Goal: Task Accomplishment & Management: Manage account settings

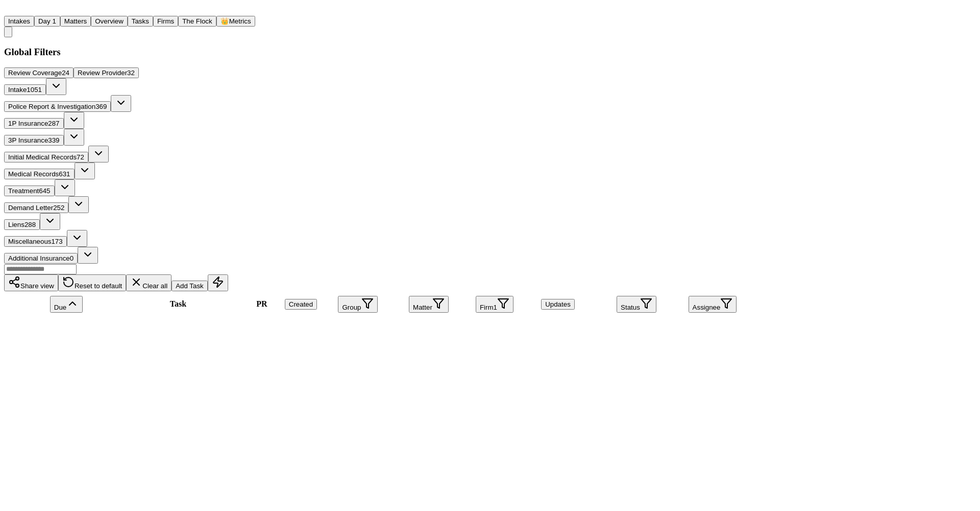
scroll to position [1117, 0]
click at [260, 263] on div "Share view Reset to default Clear all Add Task" at bounding box center [377, 277] width 746 height 28
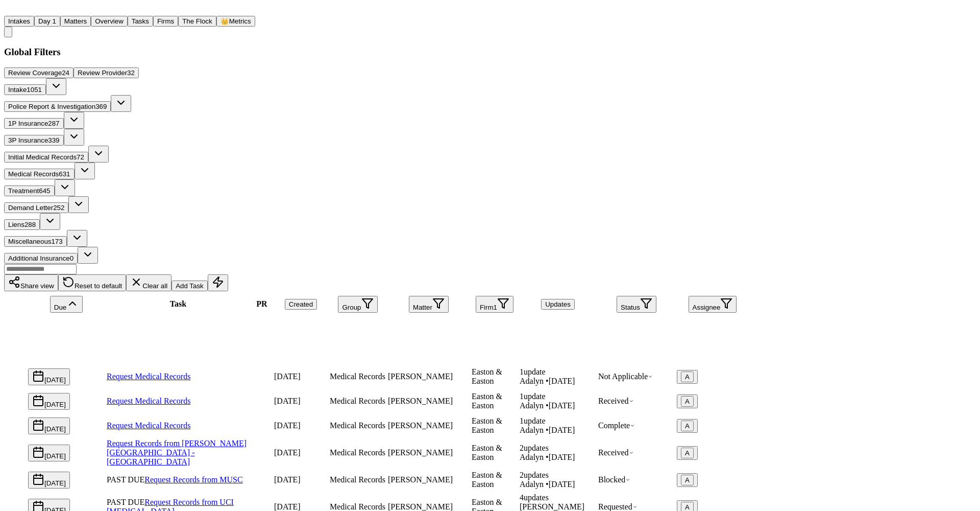
scroll to position [0, 0]
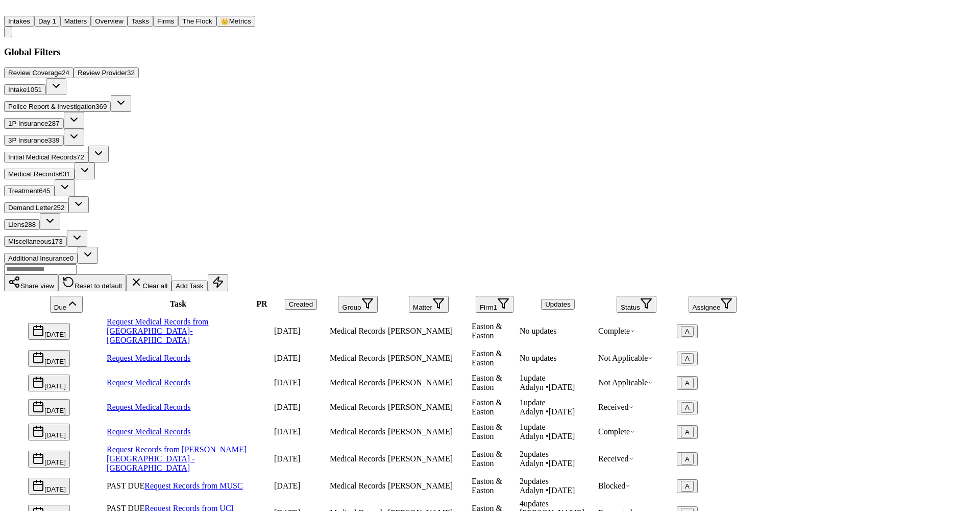
click at [657, 296] on button "Status" at bounding box center [637, 304] width 40 height 17
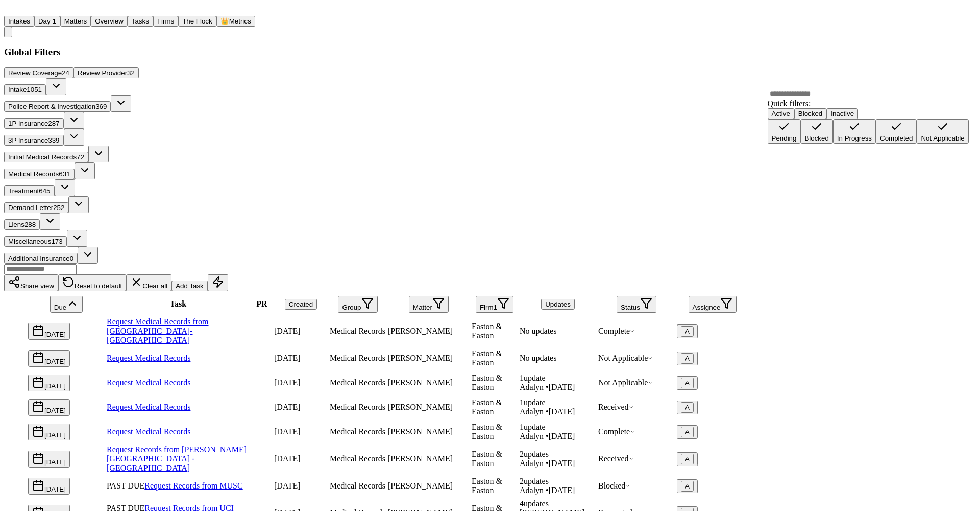
click at [794, 137] on div "Pending" at bounding box center [784, 138] width 25 height 8
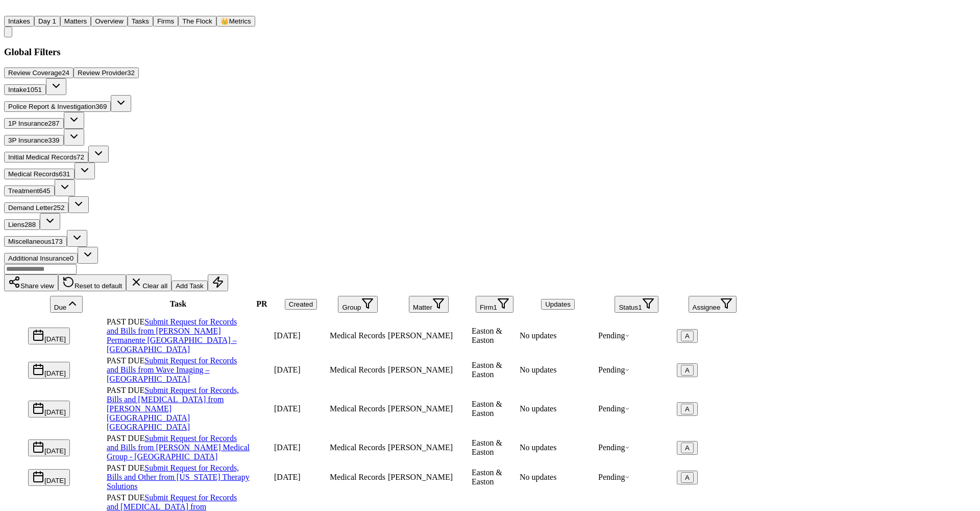
click at [237, 317] on link "Submit Request for Records and Bills from [PERSON_NAME] Permanente [GEOGRAPHIC_…" at bounding box center [172, 335] width 130 height 36
click at [239, 385] on link "Submit Request for Records, Bills and Radiology from Hoag Hospital Newport Beach" at bounding box center [173, 407] width 132 height 45
click at [361, 374] on div "Due Task PR Created Group Matter Firm 1 Updates Status 1 Assignee Sep 23, 2025 …" at bounding box center [377, 490] width 746 height 398
click at [658, 296] on button "Status 1" at bounding box center [636, 304] width 43 height 17
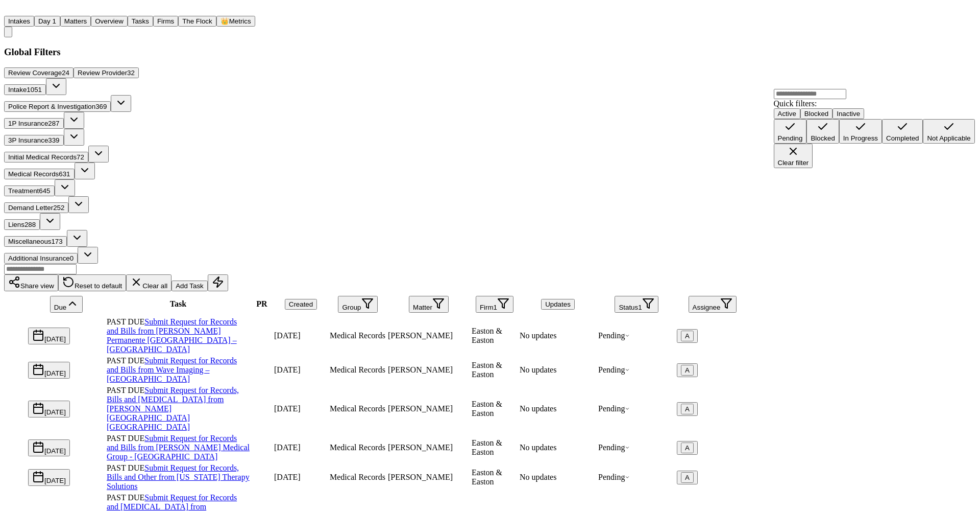
click at [886, 142] on div "Completed" at bounding box center [902, 138] width 33 height 8
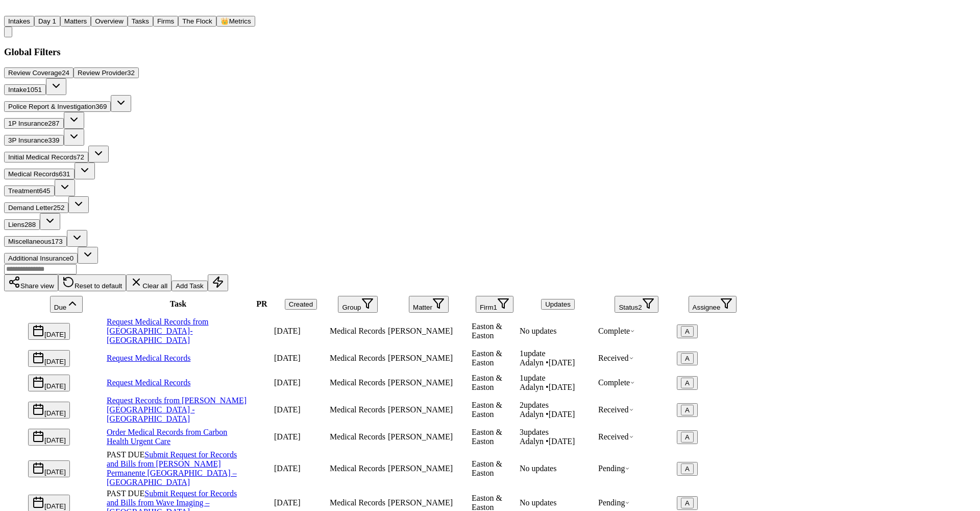
click at [658, 296] on button "Status 2" at bounding box center [636, 304] width 43 height 17
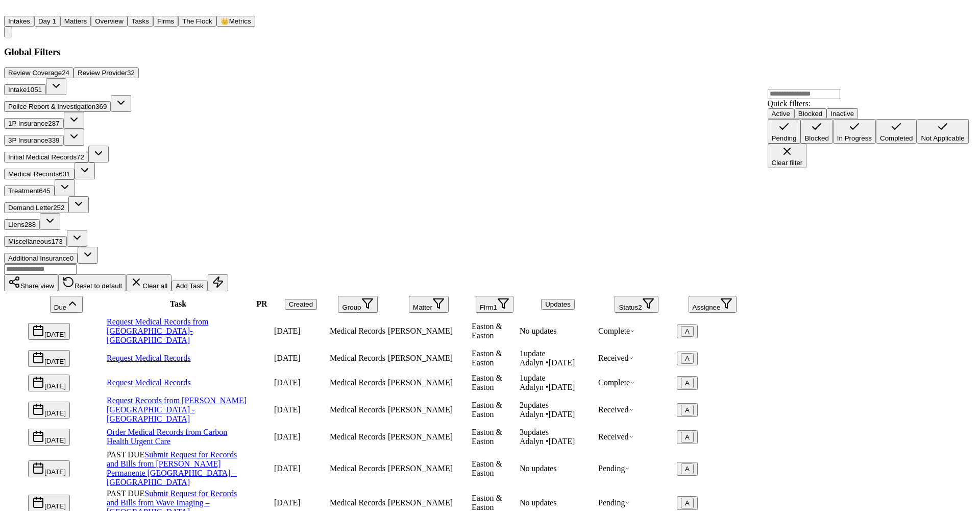
click at [837, 142] on div "In Progress" at bounding box center [854, 138] width 35 height 8
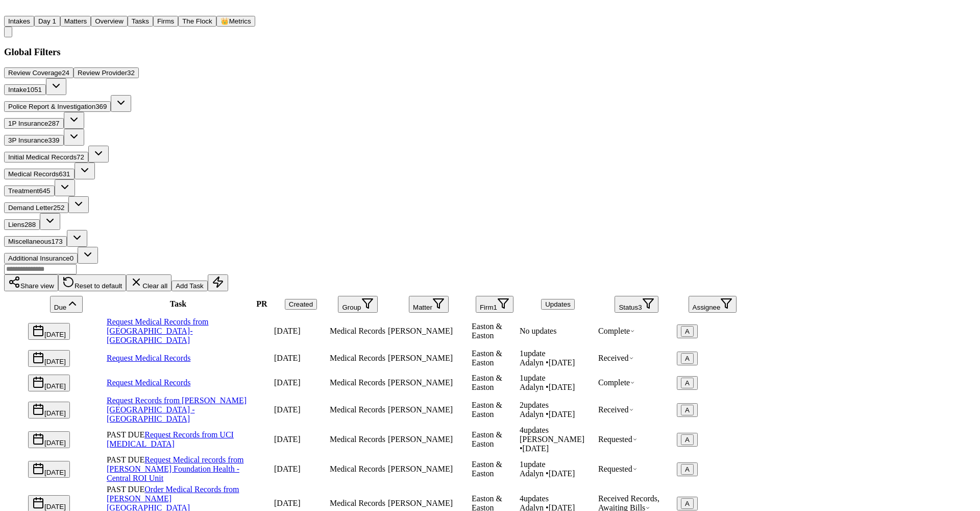
click at [305, 46] on main "Global Filters Review Coverage 24 Review Provider 32 Intake 1054 Police Report …" at bounding box center [377, 367] width 746 height 643
click at [80, 16] on button "Matters" at bounding box center [75, 21] width 31 height 11
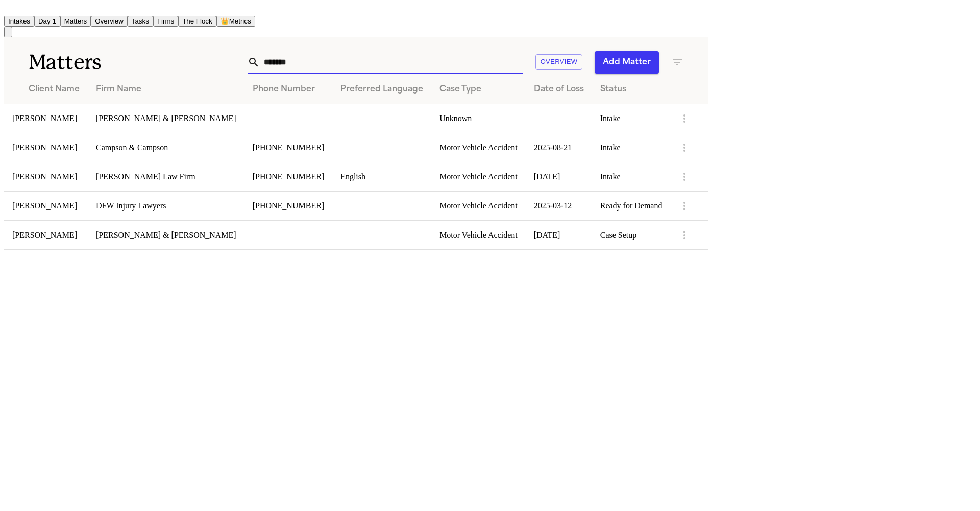
drag, startPoint x: 715, startPoint y: 47, endPoint x: 672, endPoint y: 38, distance: 44.4
click at [523, 51] on div "*******" at bounding box center [386, 62] width 276 height 22
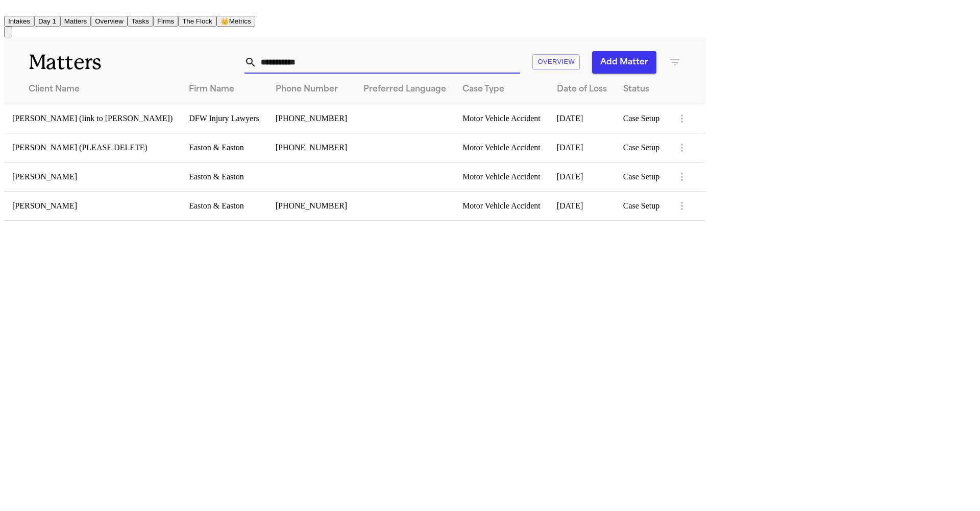
type input "**********"
click at [62, 162] on td "Ana Salinas" at bounding box center [92, 176] width 177 height 29
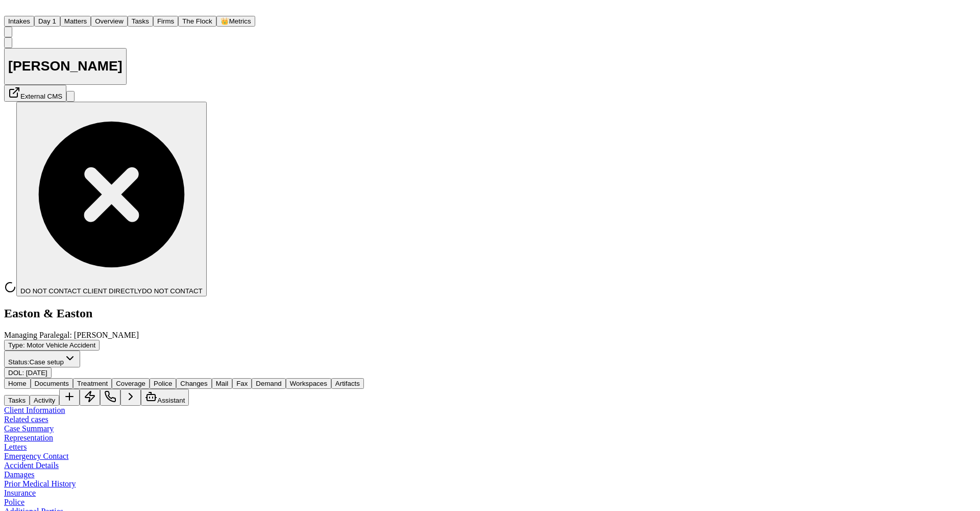
click at [42, 379] on span "Documents" at bounding box center [52, 383] width 34 height 8
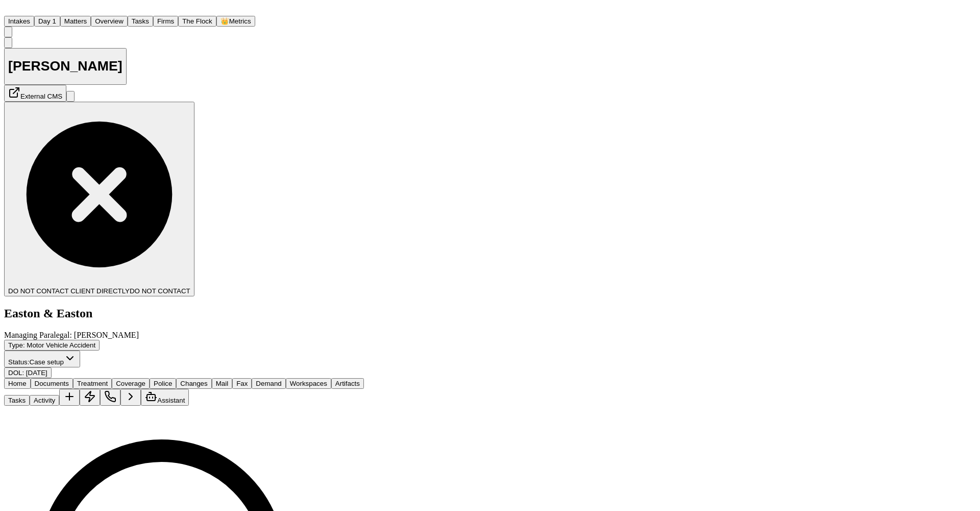
click at [92, 379] on span "Treatment" at bounding box center [92, 383] width 31 height 8
click at [63, 379] on span "Documents" at bounding box center [52, 383] width 34 height 8
click at [59, 395] on button "Activity" at bounding box center [45, 400] width 30 height 11
click at [18, 379] on span "Home" at bounding box center [17, 383] width 18 height 8
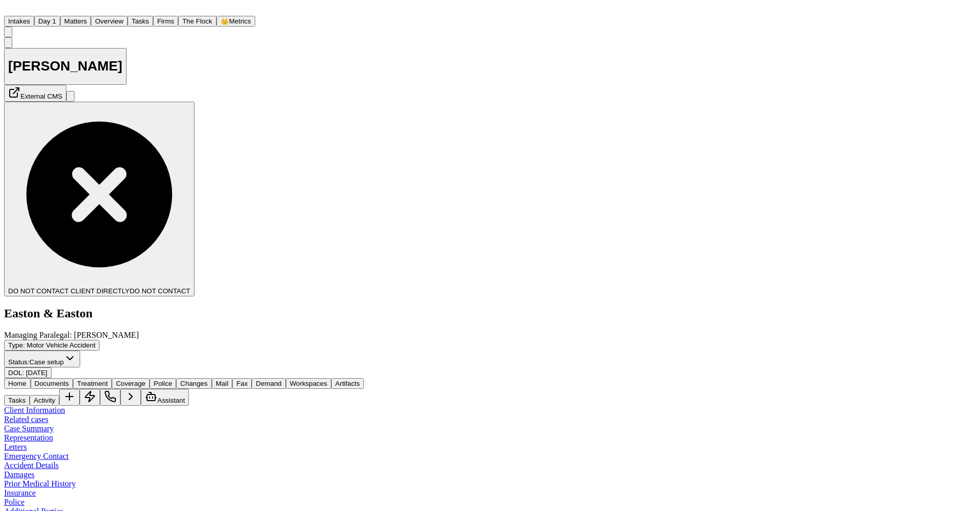
click at [89, 16] on button "Matters" at bounding box center [75, 21] width 31 height 11
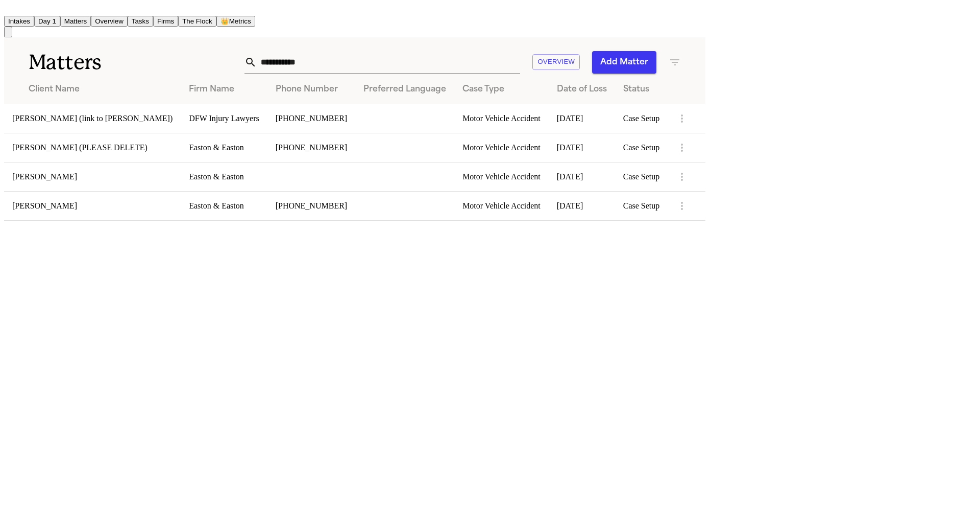
drag, startPoint x: 755, startPoint y: 43, endPoint x: 566, endPoint y: 40, distance: 189.4
click at [590, 51] on div "**********" at bounding box center [444, 62] width 474 height 22
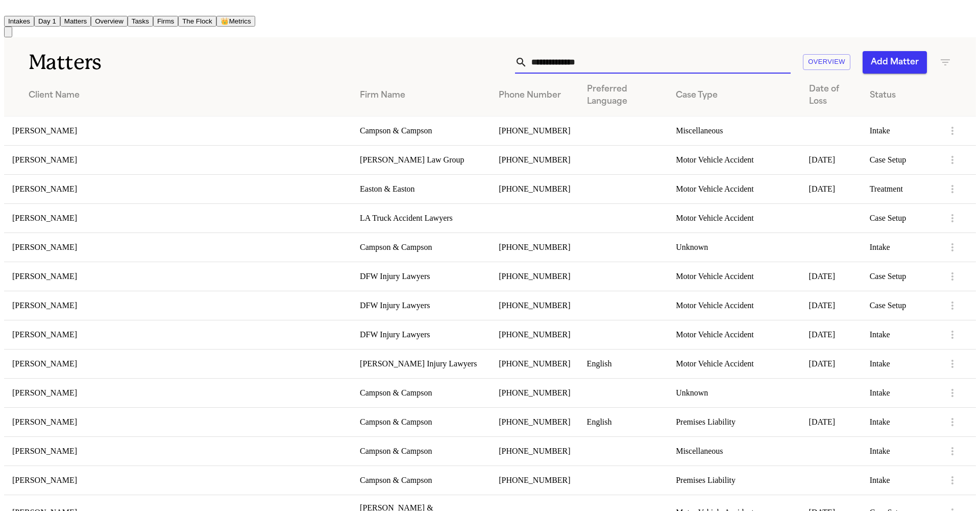
click at [952, 56] on icon "button" at bounding box center [945, 62] width 12 height 12
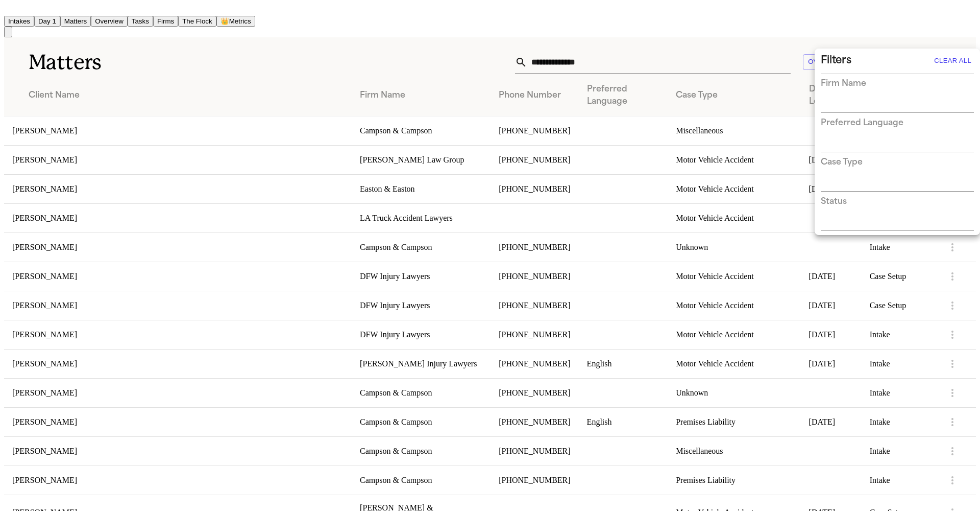
click at [852, 156] on div "Case Type" at bounding box center [897, 173] width 153 height 35
click at [851, 196] on div "Status" at bounding box center [897, 213] width 153 height 35
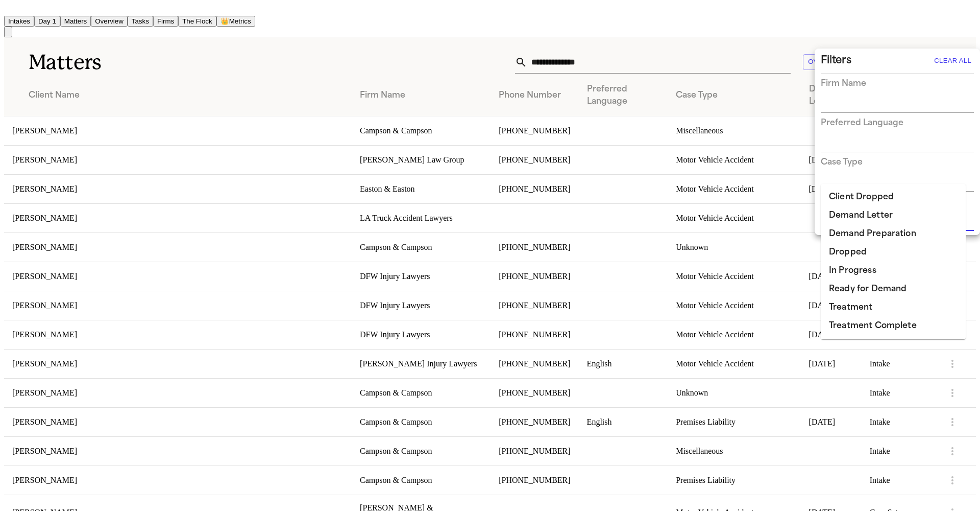
click at [851, 216] on input "text" at bounding box center [890, 223] width 138 height 14
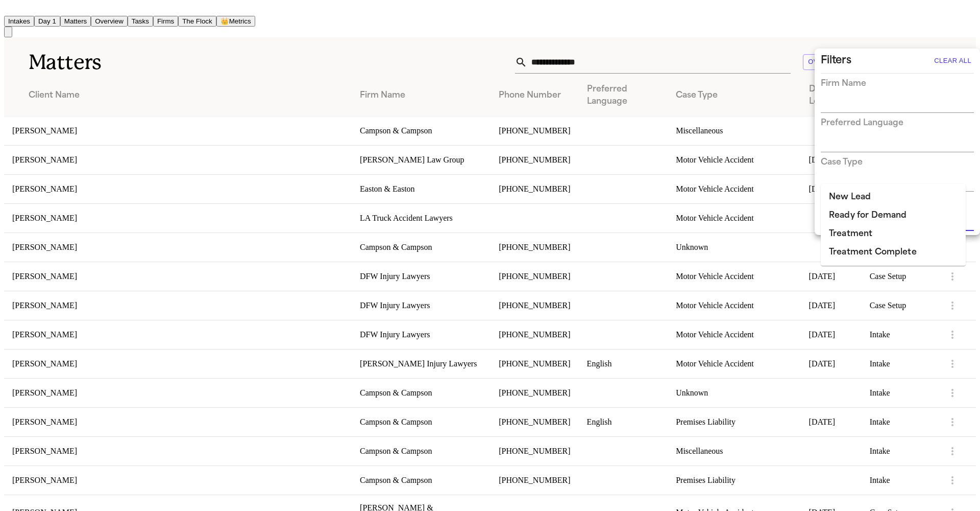
type input "*"
type input "*****"
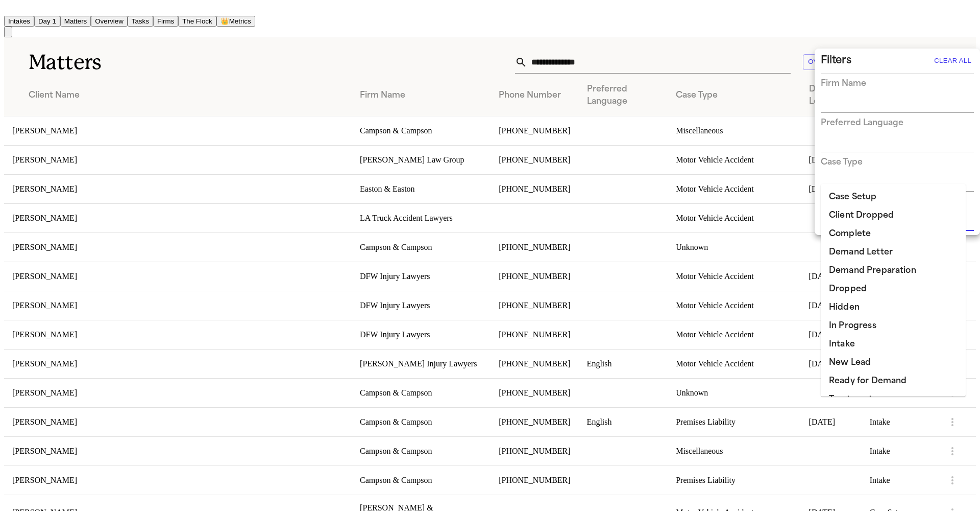
click at [853, 372] on li "Ready for Demand" at bounding box center [893, 381] width 145 height 18
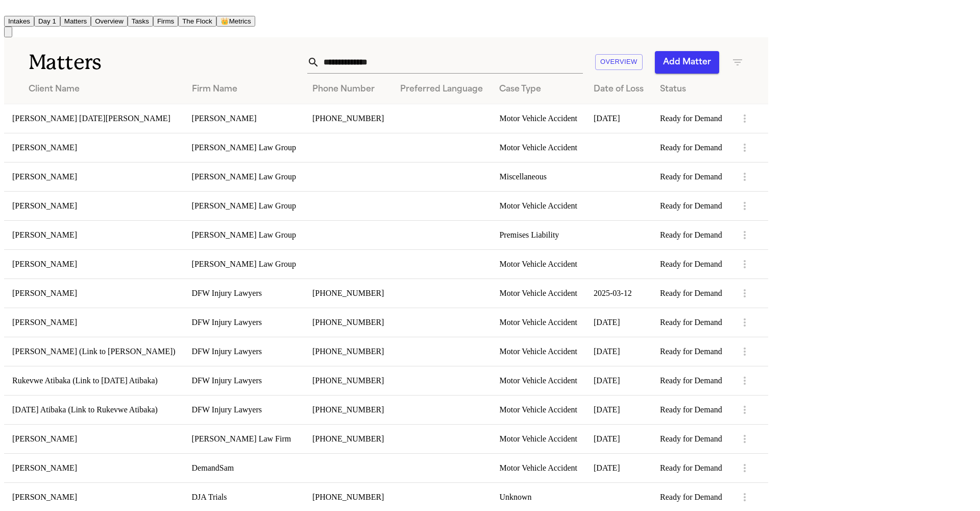
click at [111, 104] on td "Alyssa Noel Fuentes" at bounding box center [94, 118] width 180 height 29
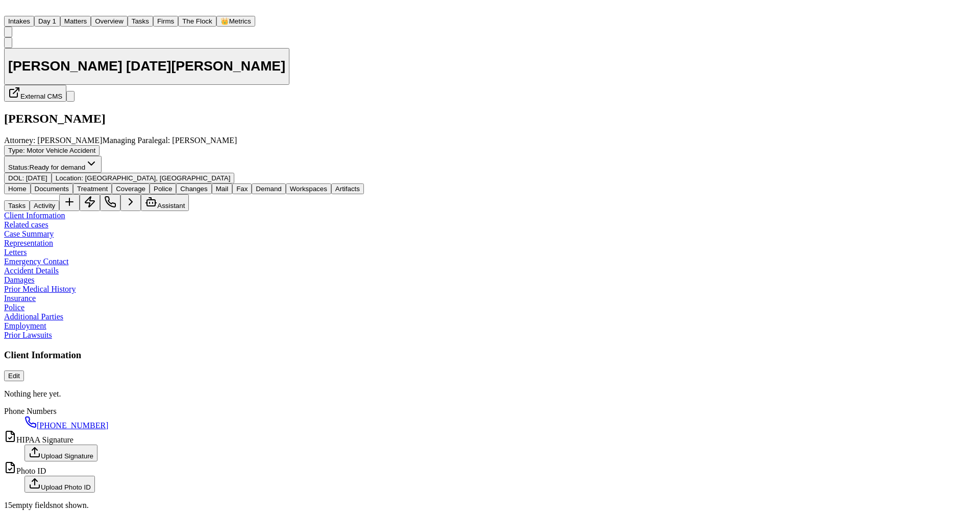
click at [61, 185] on span "Documents" at bounding box center [52, 189] width 34 height 8
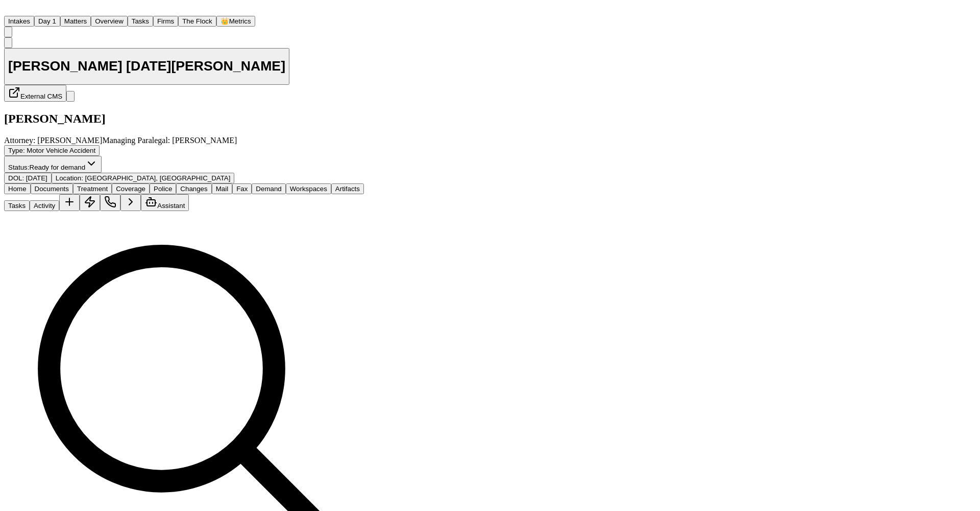
click at [268, 183] on div "Home Documents Treatment Coverage Police Changes Mail Fax Demand Workspaces Art…" at bounding box center [184, 197] width 360 height 28
click at [266, 185] on span "Demand" at bounding box center [269, 189] width 26 height 8
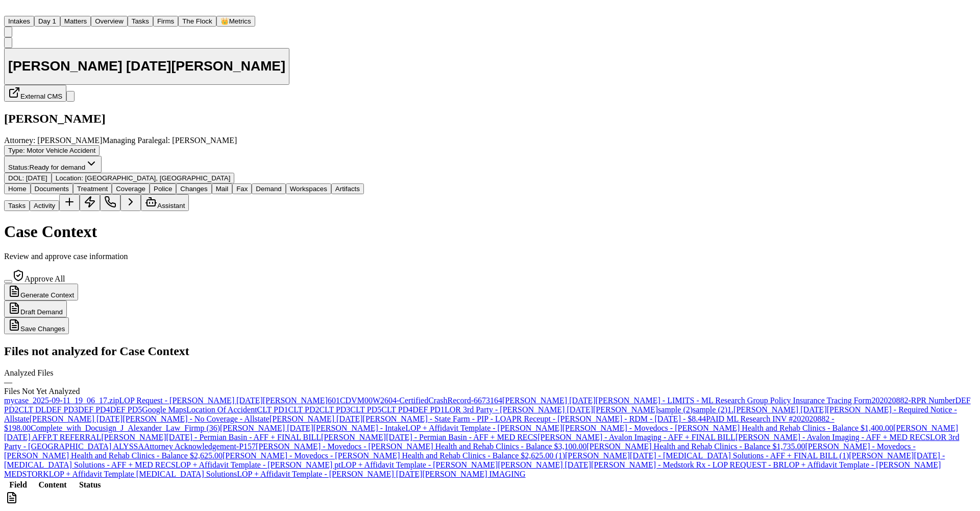
click at [78, 283] on button "Generate Context" at bounding box center [41, 291] width 74 height 17
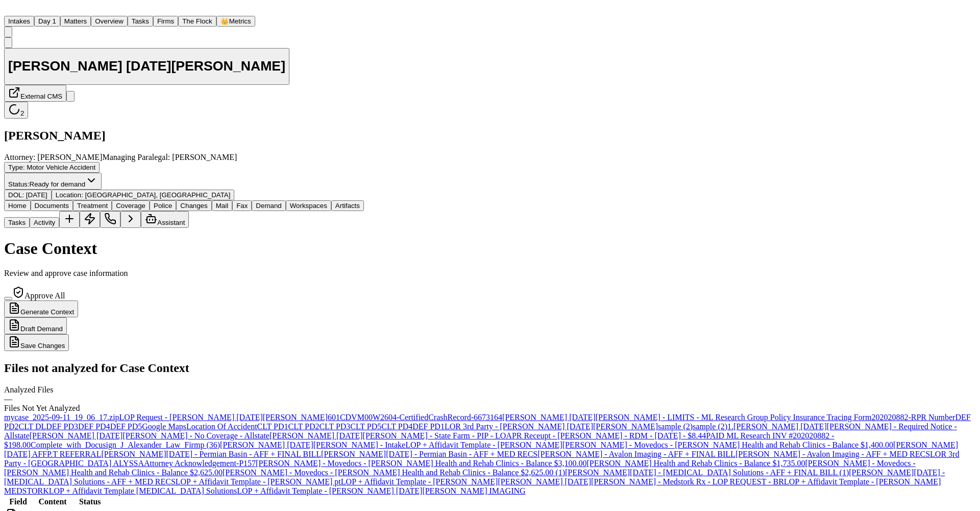
click at [82, 16] on button "Matters" at bounding box center [75, 21] width 31 height 11
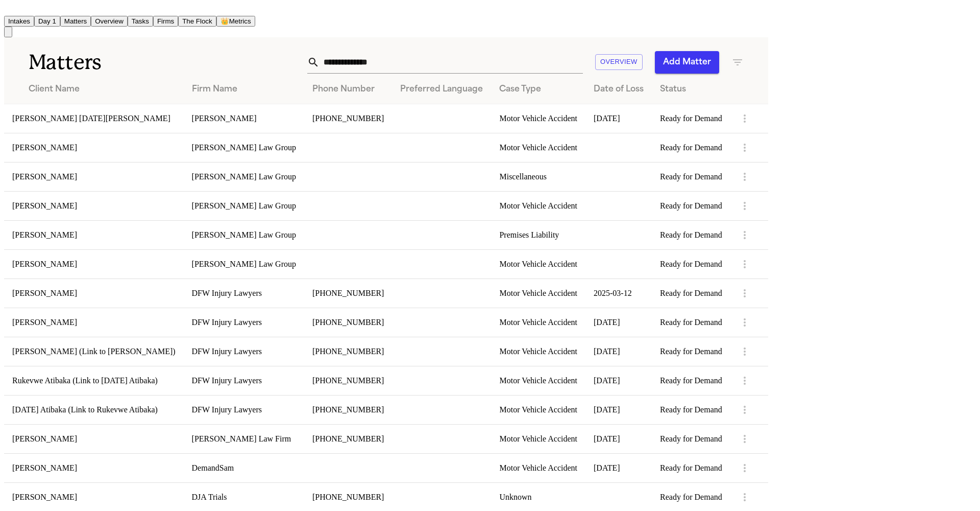
click at [583, 51] on input "text" at bounding box center [451, 62] width 263 height 22
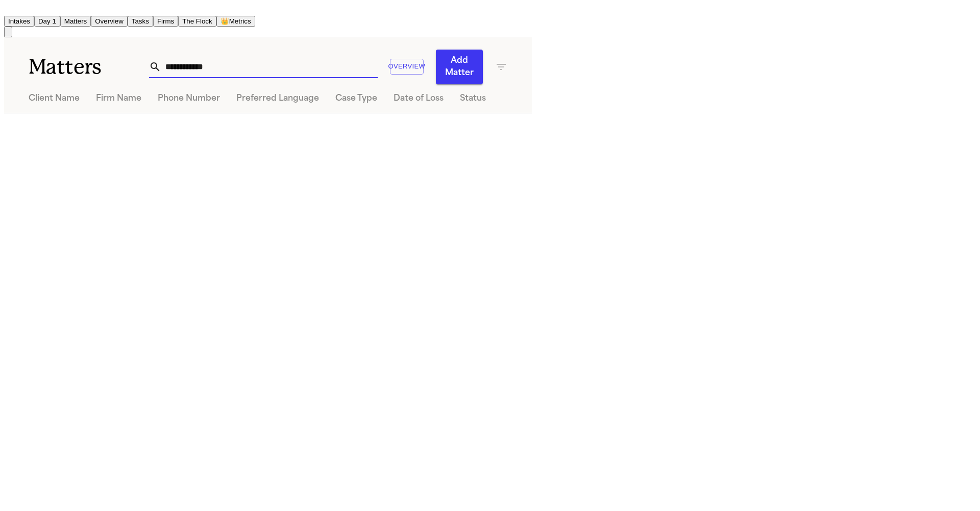
type input "**********"
click at [507, 61] on icon "button" at bounding box center [501, 67] width 12 height 12
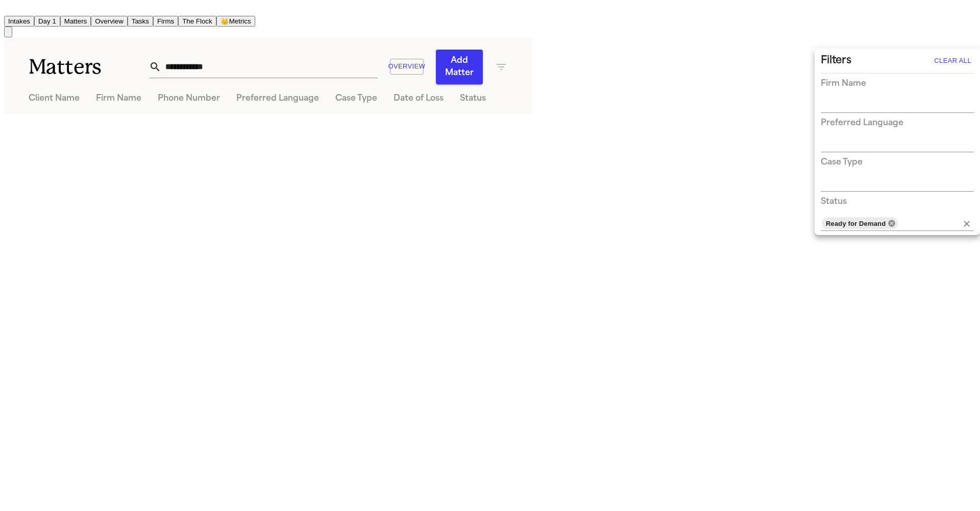
click at [889, 220] on icon at bounding box center [892, 223] width 7 height 7
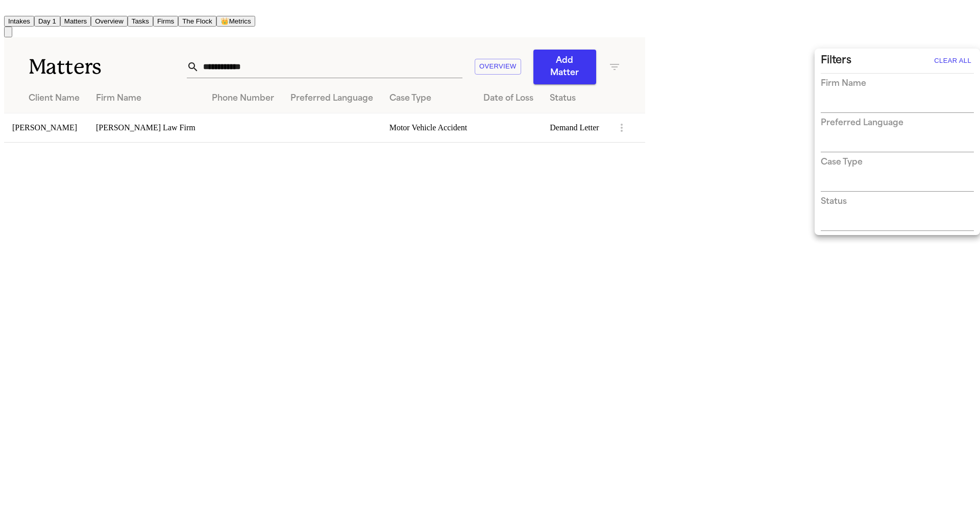
click at [586, 192] on div at bounding box center [490, 255] width 980 height 511
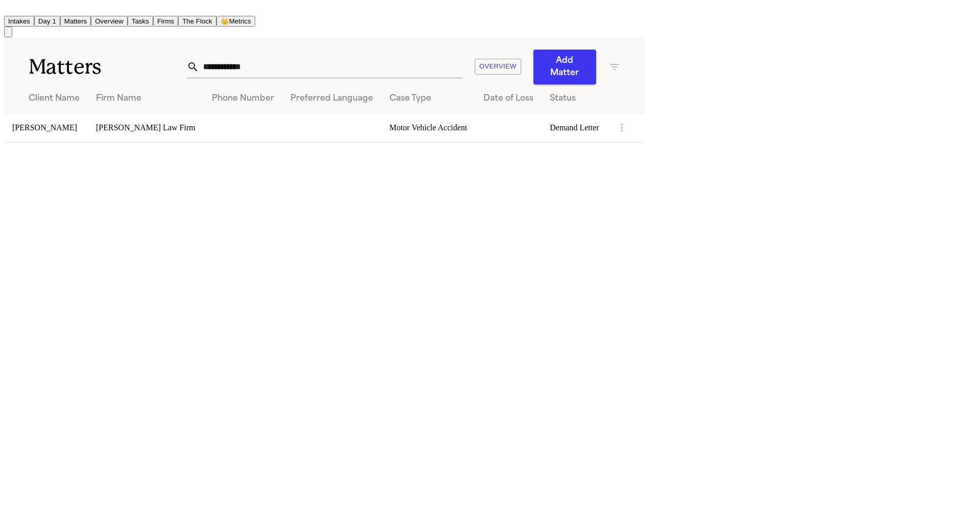
click at [57, 113] on td "Tatyana Hulen" at bounding box center [46, 127] width 84 height 29
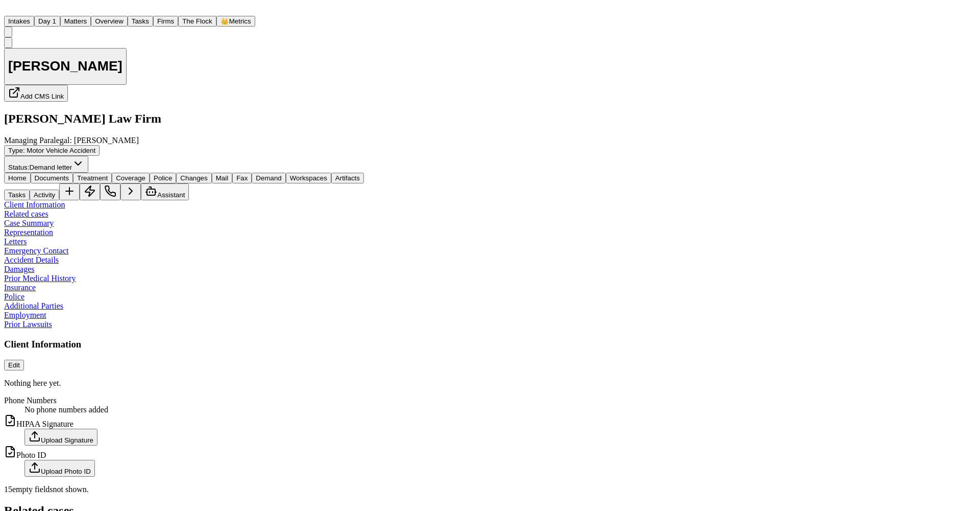
click at [427, 44] on div "Tatyana Hulen Add CMS Link Rubinowitz Law Firm Managing Paralegal: Jacqueline M…" at bounding box center [490, 105] width 972 height 136
click at [185, 191] on span "Assistant" at bounding box center [171, 195] width 28 height 8
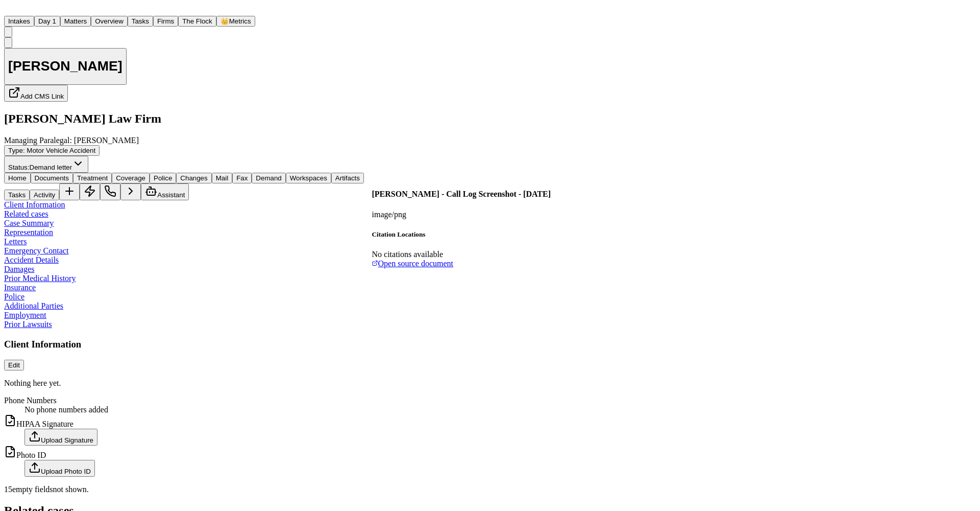
click at [406, 259] on span "Open source document" at bounding box center [416, 263] width 76 height 9
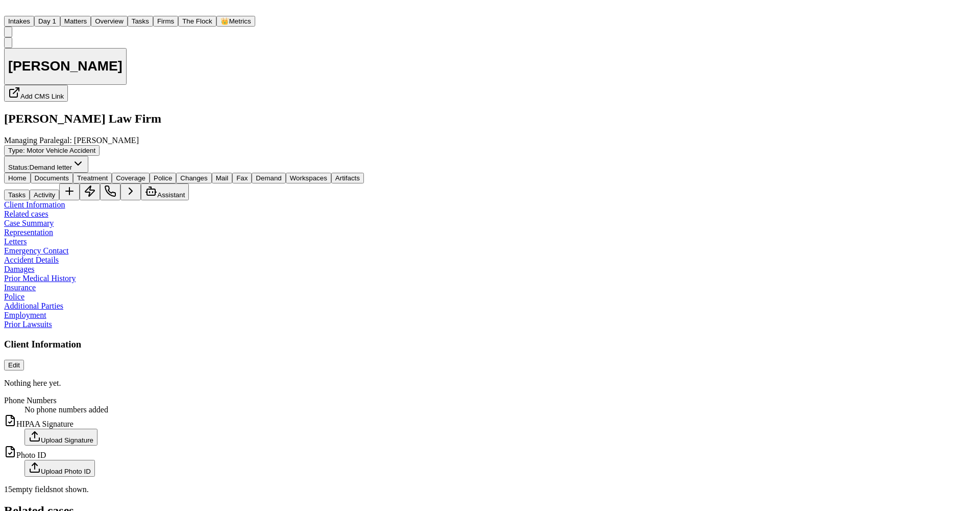
scroll to position [17184, 0]
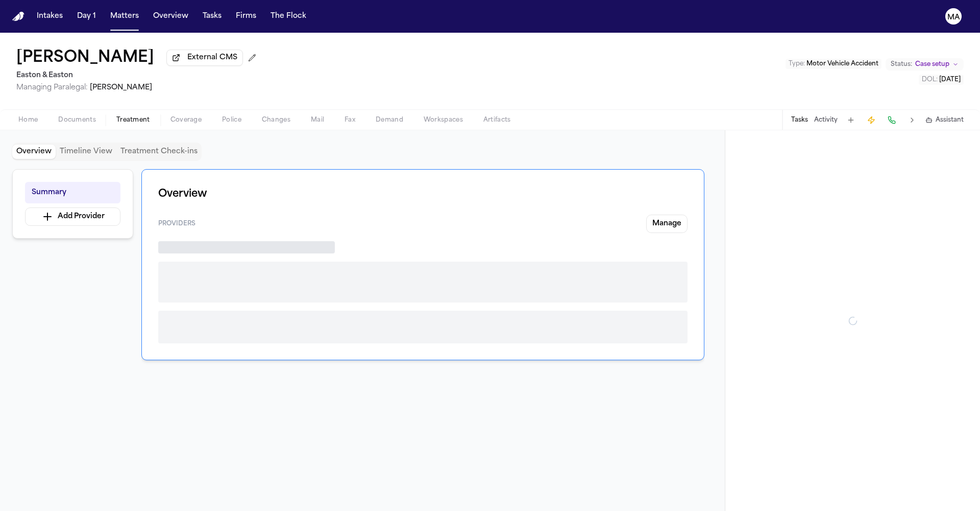
click at [110, 125] on span "button" at bounding box center [133, 125] width 46 height 1
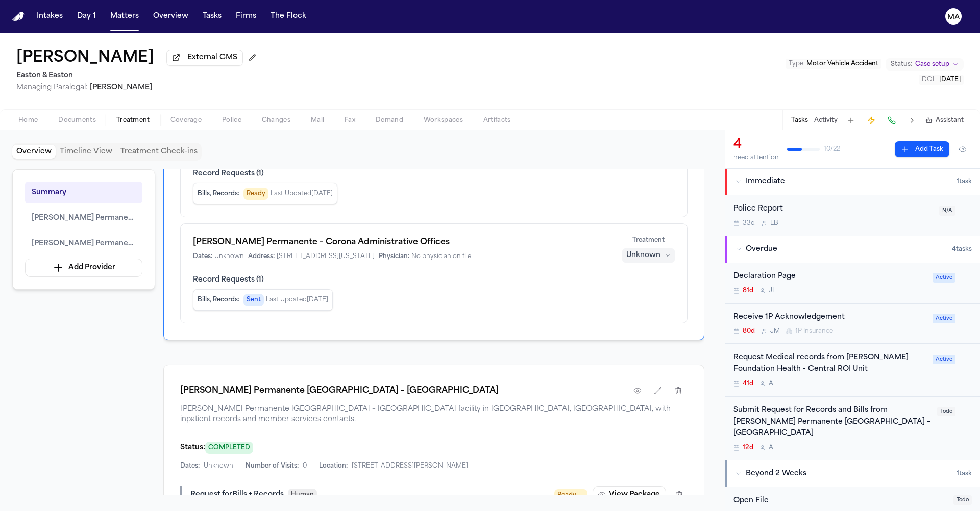
scroll to position [107, 0]
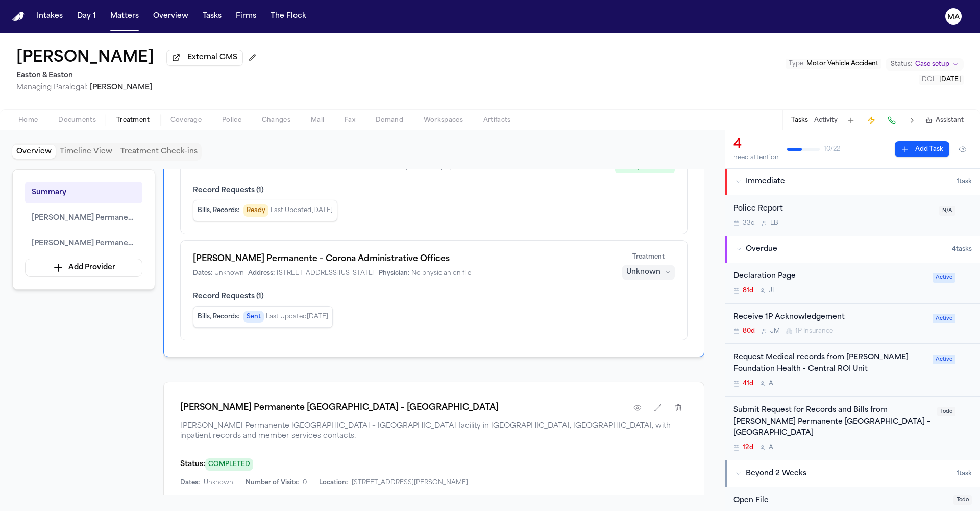
click at [656, 503] on button "View Package" at bounding box center [630, 511] width 74 height 16
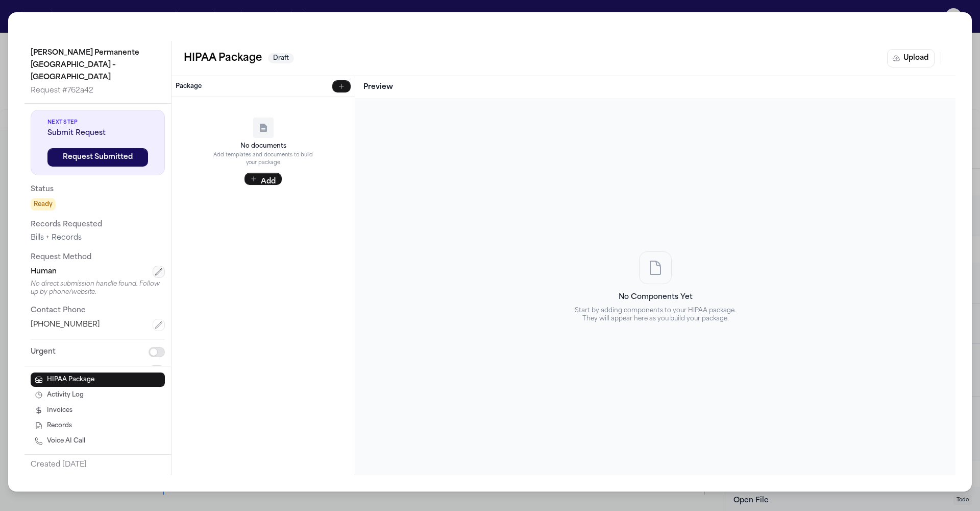
click at [155, 268] on icon "button" at bounding box center [159, 272] width 8 height 8
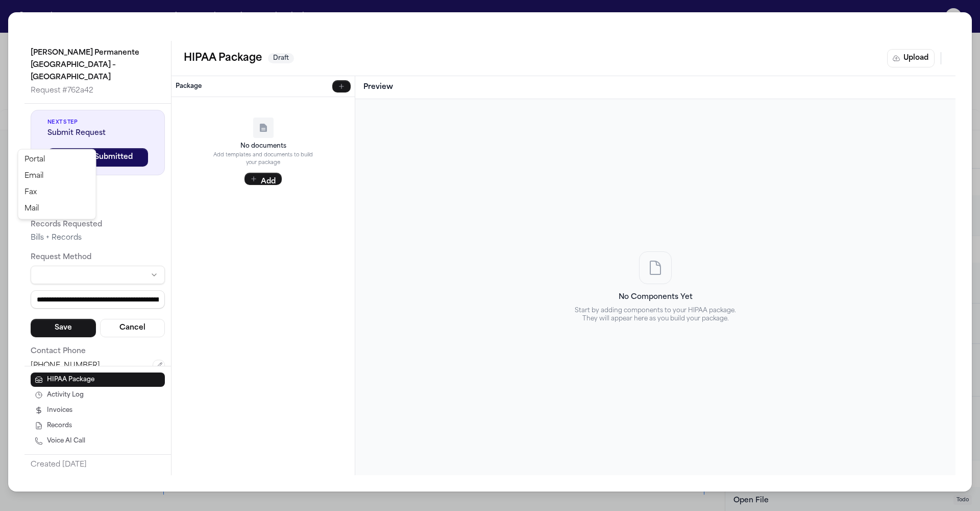
click at [79, 138] on html "Intakes Day 1 Matters Overview Tasks Firms The Flock MA Bianca Pasillas Externa…" at bounding box center [490, 255] width 980 height 511
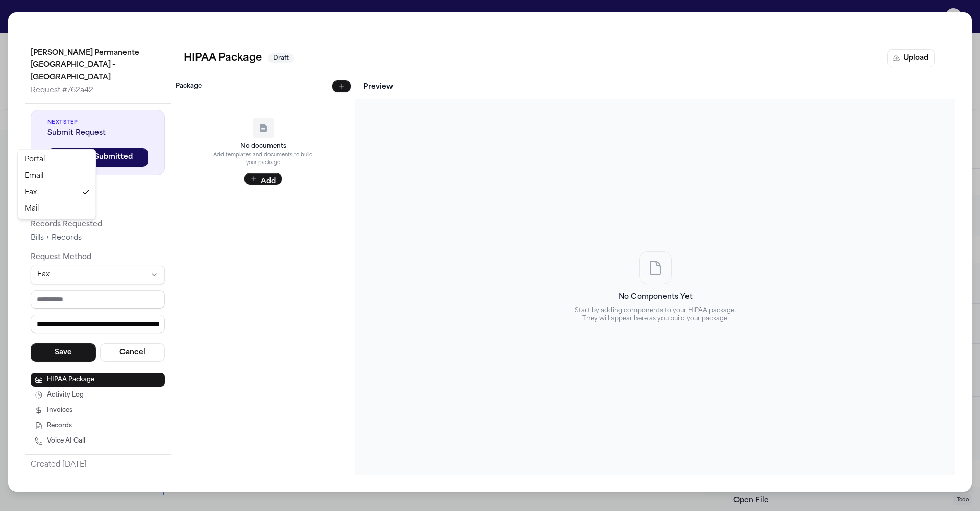
click at [71, 140] on html "Intakes Day 1 Matters Overview Tasks Firms The Flock MA Bianca Pasillas Externa…" at bounding box center [490, 255] width 980 height 511
click at [60, 141] on html "Intakes Day 1 Matters Overview Tasks Firms The Flock MA Bianca Pasillas Externa…" at bounding box center [490, 255] width 980 height 511
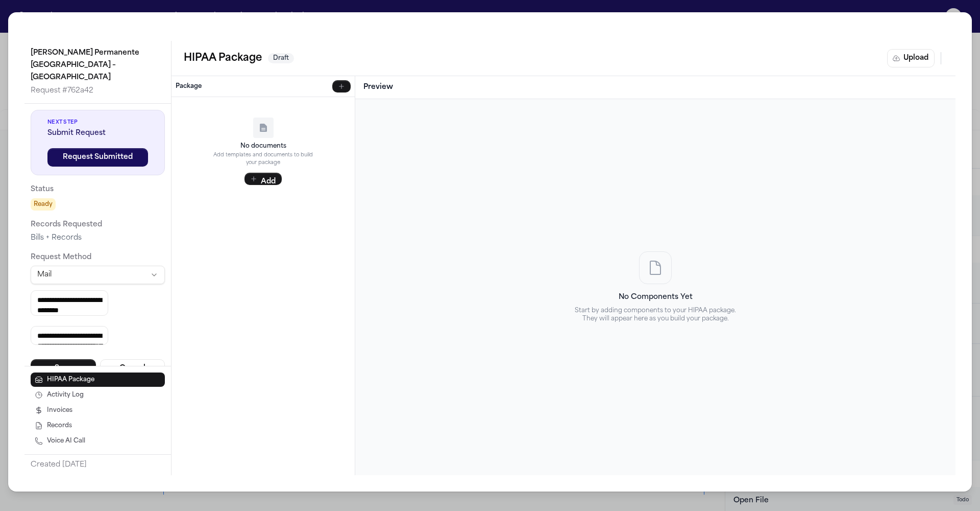
click at [55, 289] on div "**********" at bounding box center [98, 235] width 147 height 262
click at [545, 208] on div "No Components Yet Start by adding components to your HIPAA package. They will a…" at bounding box center [656, 286] width 584 height 359
click at [364, 107] on div "No Components Yet Start by adding components to your HIPAA package. They will a…" at bounding box center [656, 286] width 584 height 359
click at [364, 82] on h3 "Preview" at bounding box center [656, 87] width 584 height 10
click at [498, 252] on div "No Components Yet Start by adding components to your HIPAA package. They will a…" at bounding box center [656, 286] width 584 height 359
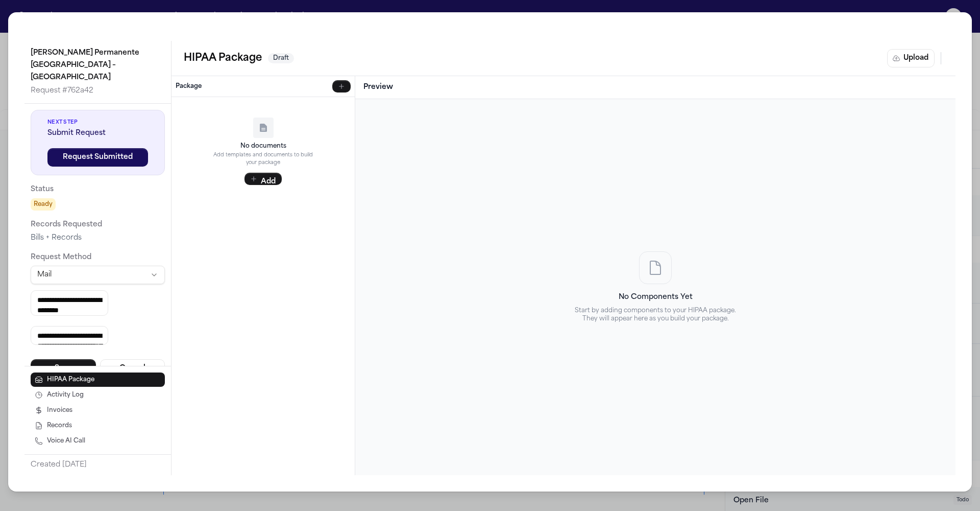
click at [217, 15] on div "**********" at bounding box center [490, 251] width 964 height 479
click at [242, 2] on div "**********" at bounding box center [490, 255] width 980 height 511
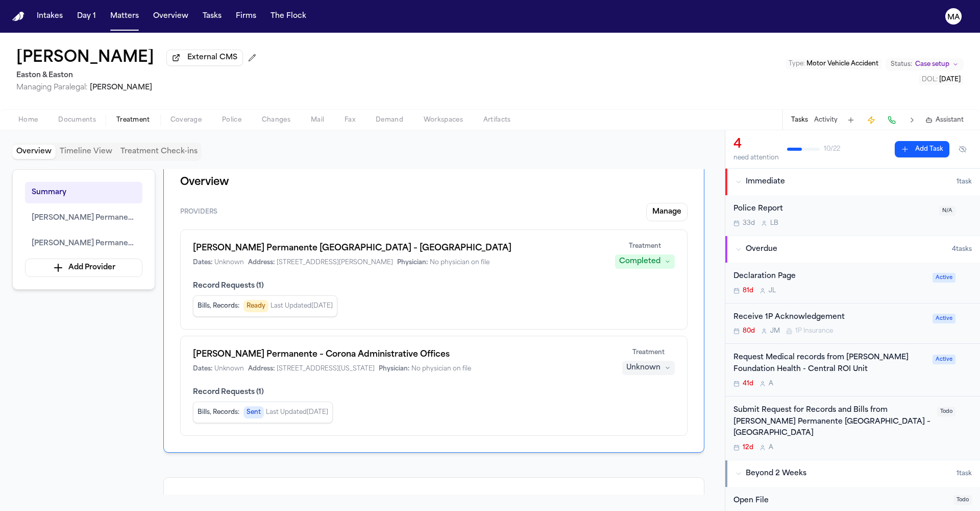
scroll to position [34, 0]
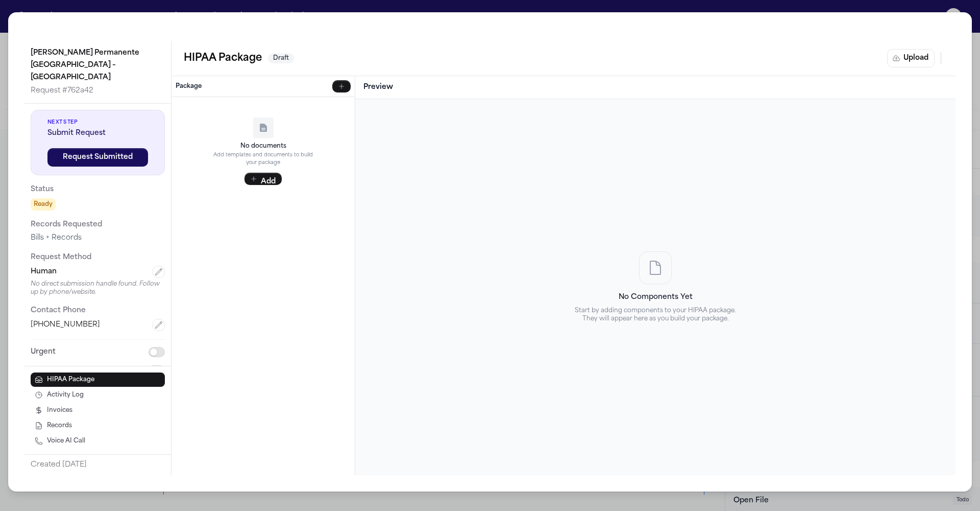
click at [231, 14] on div "[PERSON_NAME] Permanente [GEOGRAPHIC_DATA] – [GEOGRAPHIC_DATA] Request # 762a42…" at bounding box center [490, 255] width 980 height 511
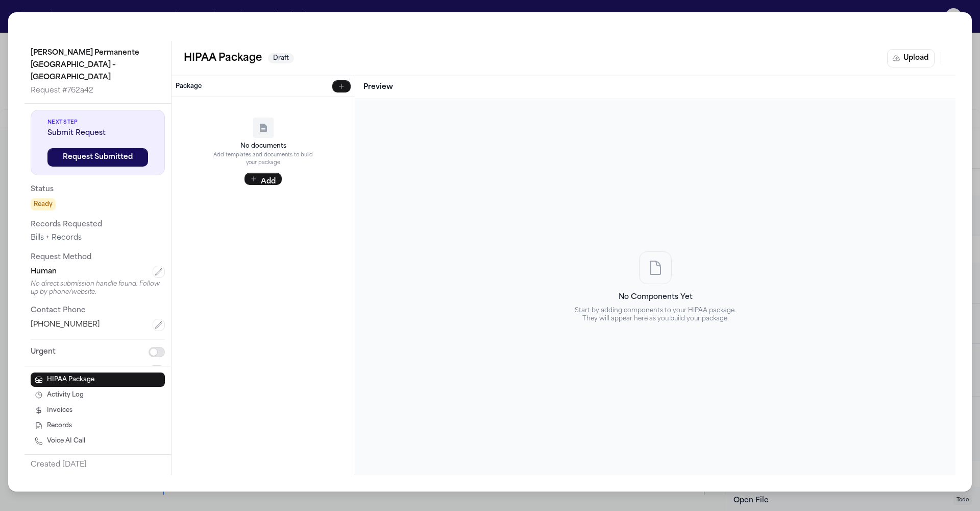
click at [628, 306] on p "Start by adding components to your HIPAA package. They will appear here as you …" at bounding box center [655, 314] width 163 height 16
click at [481, 13] on div "[PERSON_NAME] Permanente [GEOGRAPHIC_DATA] – [GEOGRAPHIC_DATA] Request # 762a42…" at bounding box center [490, 255] width 980 height 511
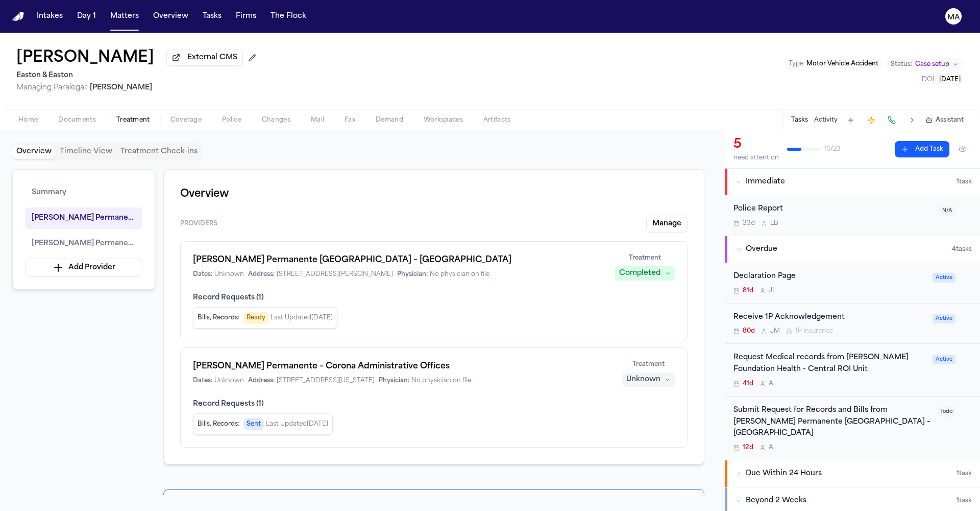
click at [641, 510] on icon "button" at bounding box center [637, 514] width 7 height 5
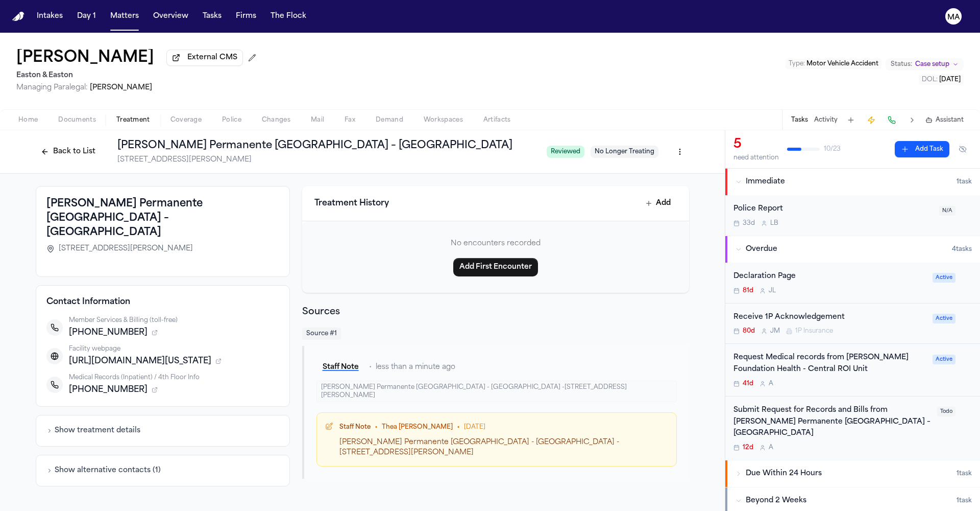
click at [58, 116] on span "Documents" at bounding box center [77, 120] width 38 height 8
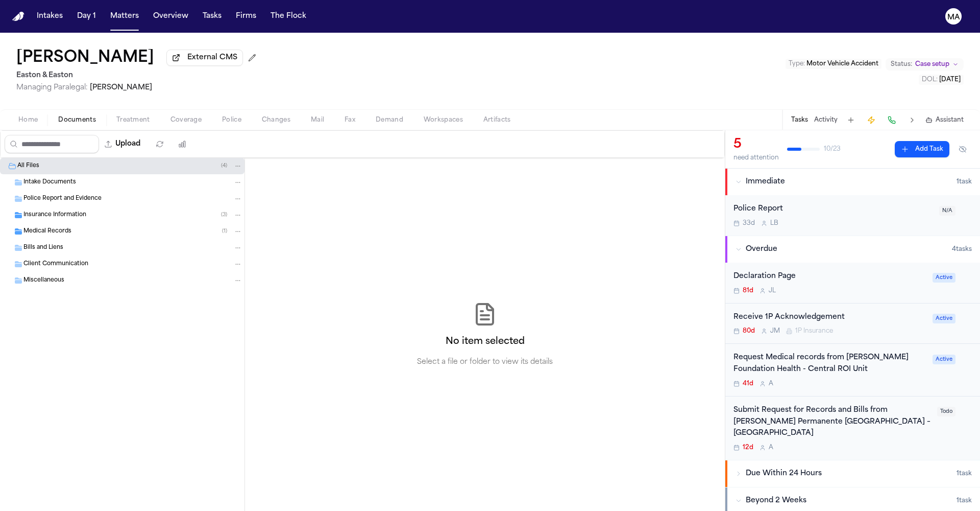
click at [23, 125] on span "button" at bounding box center [28, 125] width 32 height 1
click at [58, 116] on span "Documents" at bounding box center [77, 120] width 38 height 8
click at [245, 158] on div "No item selected Select a file or folder to view its details" at bounding box center [485, 334] width 480 height 353
click at [116, 116] on span "Treatment" at bounding box center [133, 120] width 34 height 8
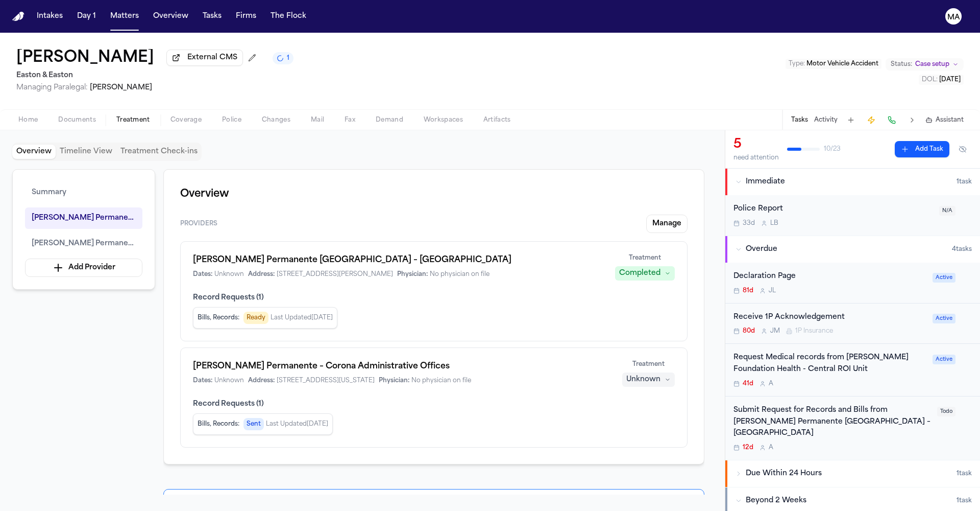
scroll to position [257, 0]
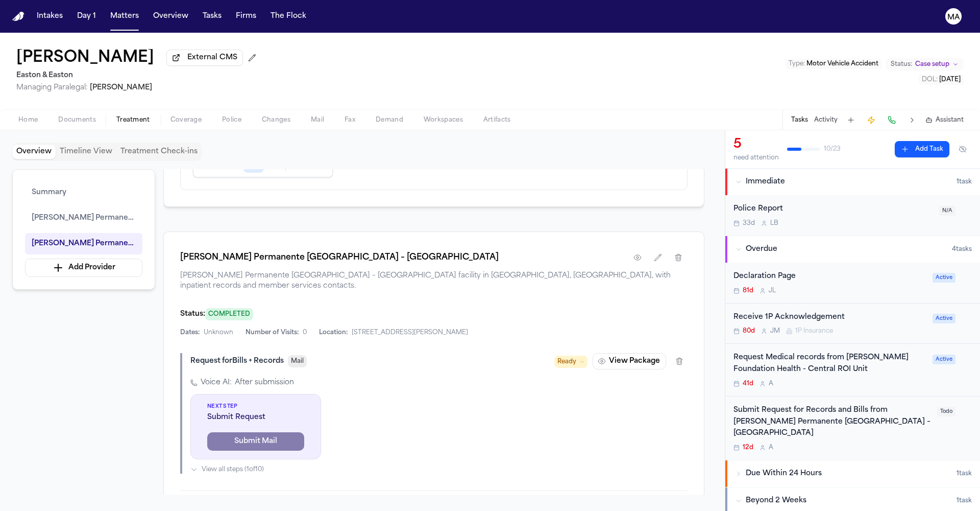
click at [323, 212] on div "Overview Providers Manage Kaiser Permanente Orange County – Irvine Medical Cent…" at bounding box center [433, 331] width 541 height 325
click at [106, 12] on button "Matters" at bounding box center [124, 16] width 37 height 18
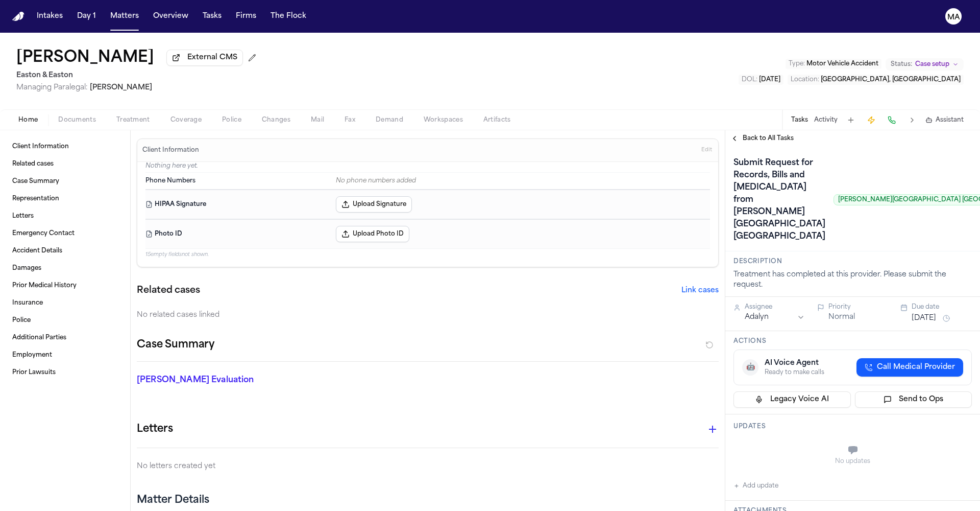
click at [58, 116] on span "Documents" at bounding box center [77, 120] width 38 height 8
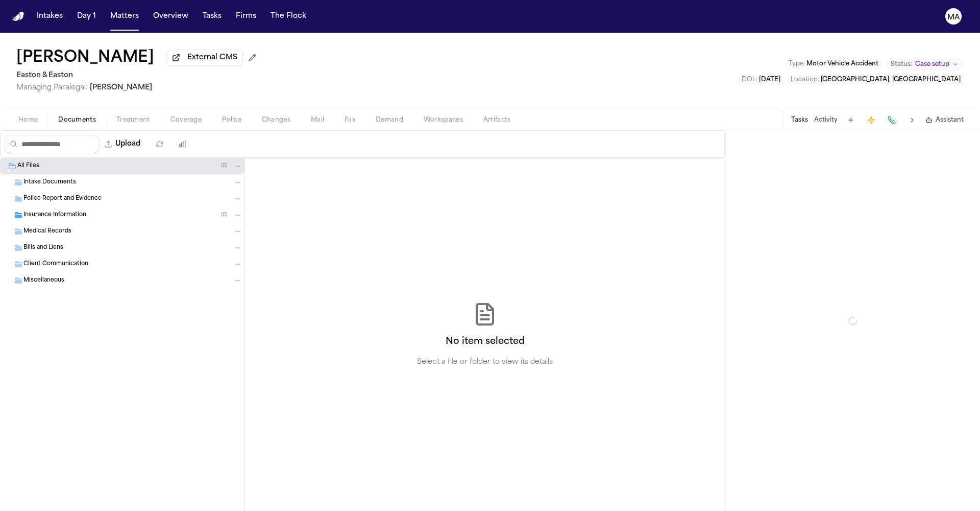
click at [116, 116] on span "Treatment" at bounding box center [133, 120] width 34 height 8
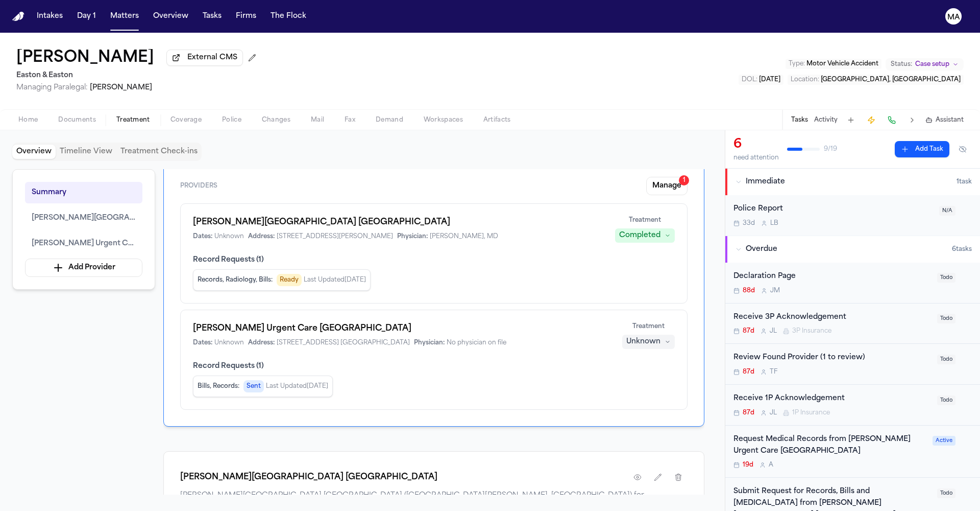
scroll to position [58, 0]
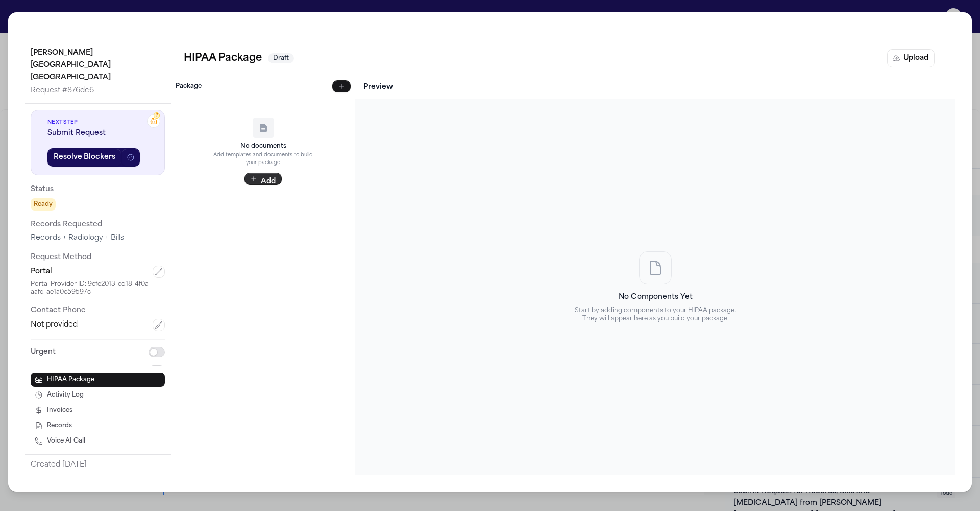
click at [245, 173] on button "Add" at bounding box center [263, 179] width 37 height 12
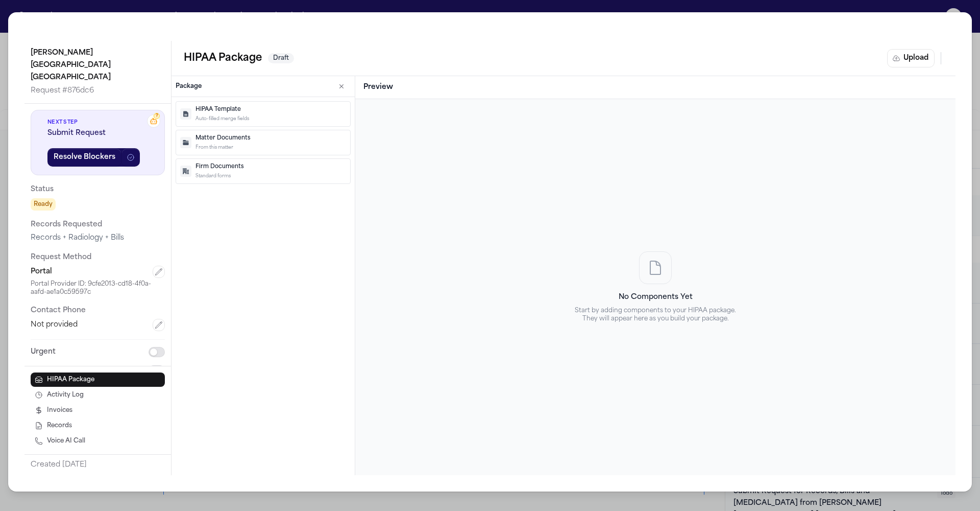
click at [196, 115] on p "Auto-filled merge fields" at bounding box center [271, 118] width 151 height 7
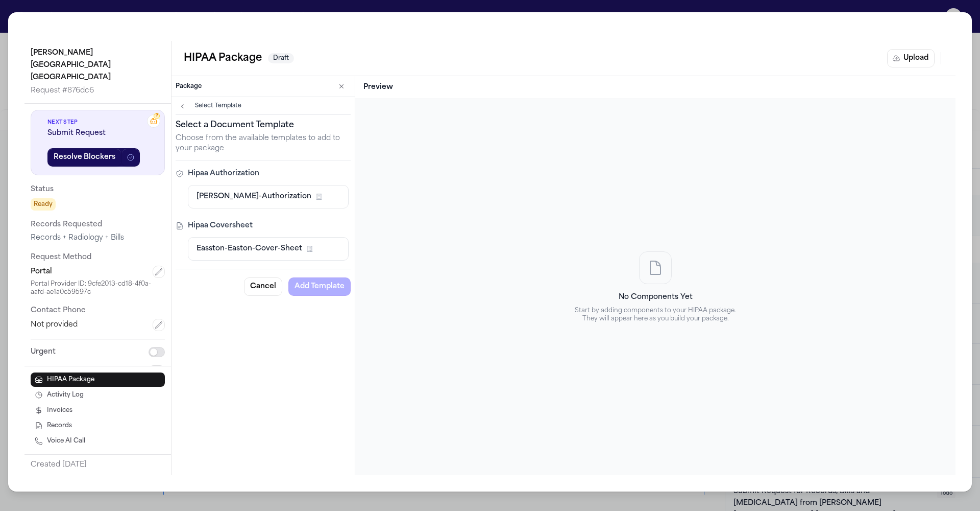
click at [197, 191] on span "Easton-Easton-Authorization" at bounding box center [254, 196] width 115 height 10
click at [188, 237] on button "Easston-Easton-Cover-Sheet Firm Template" at bounding box center [268, 248] width 161 height 23
click at [197, 191] on span "Easton-Easton-Authorization" at bounding box center [254, 196] width 115 height 10
click at [288, 277] on button "Add Template" at bounding box center [319, 286] width 62 height 18
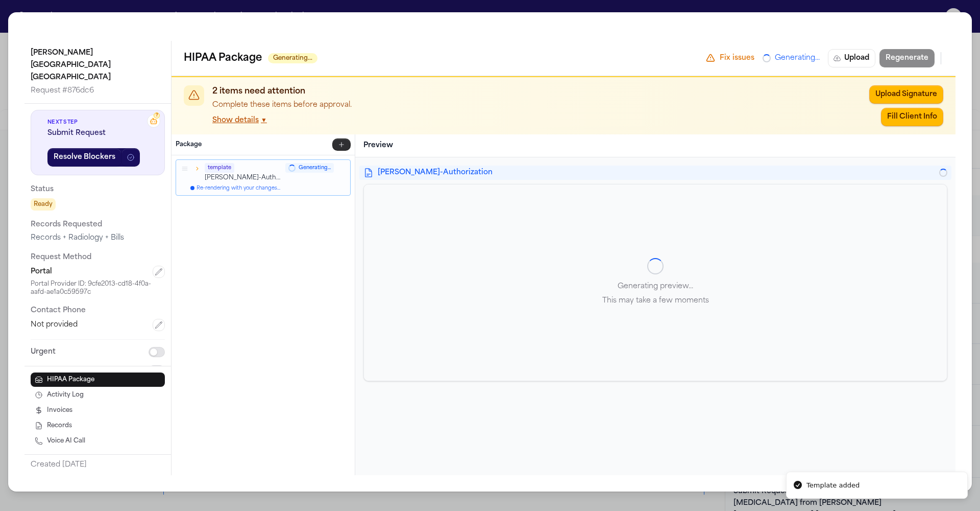
click at [332, 138] on button "button" at bounding box center [341, 144] width 18 height 12
click at [196, 173] on p "Auto-filled merge fields" at bounding box center [271, 176] width 151 height 7
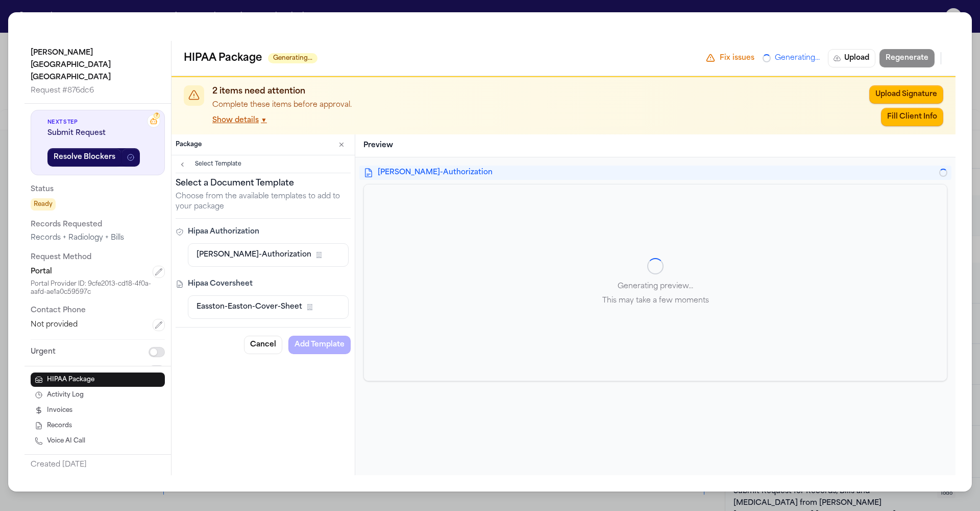
click at [197, 302] on span "Easston-Easton-Cover-Sheet" at bounding box center [250, 307] width 106 height 10
click at [288, 335] on button "Add Template" at bounding box center [319, 344] width 62 height 18
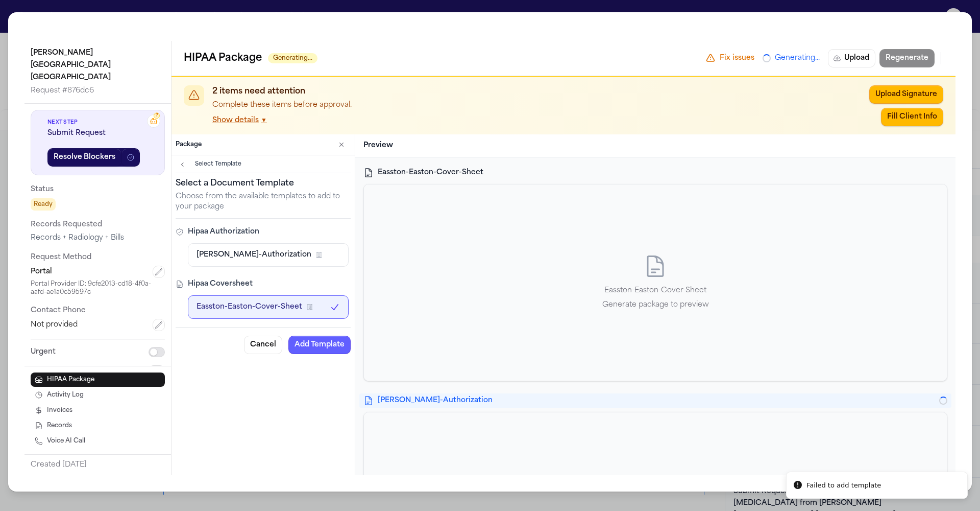
drag, startPoint x: 200, startPoint y: 182, endPoint x: 199, endPoint y: 137, distance: 44.4
click at [199, 227] on div "Hipaa Authorization Easton-Easton-Authorization Firm Template Hipaa Coversheet …" at bounding box center [263, 273] width 175 height 92
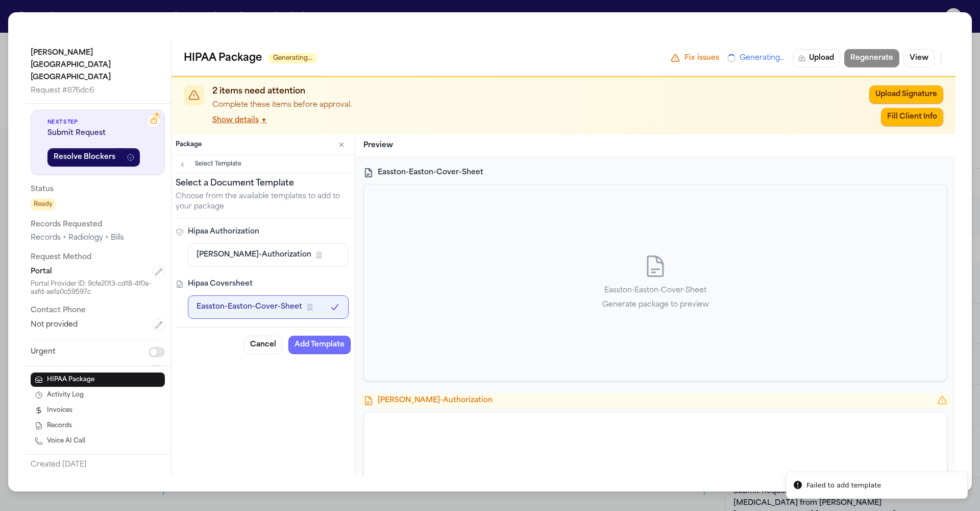
click at [288, 335] on button "Add Template" at bounding box center [319, 344] width 62 height 18
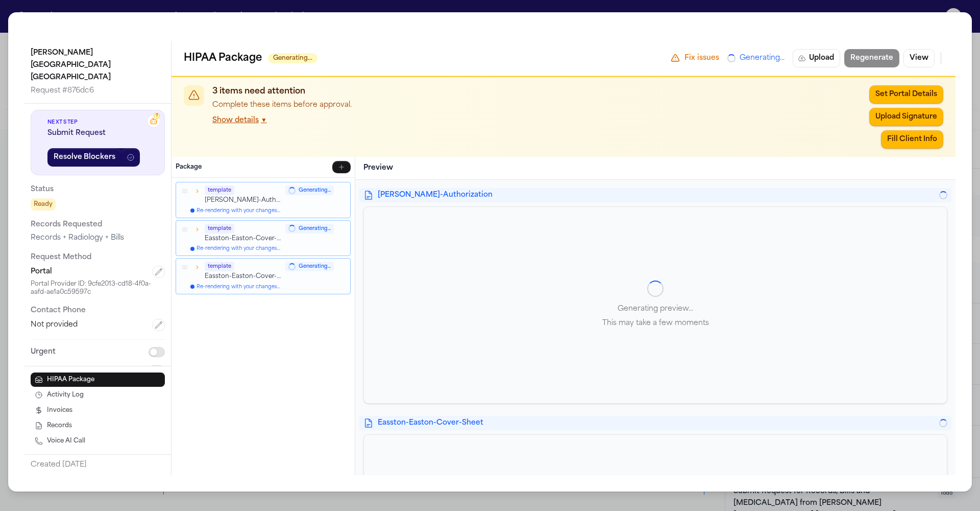
click at [339, 263] on icon "button" at bounding box center [342, 266] width 6 height 6
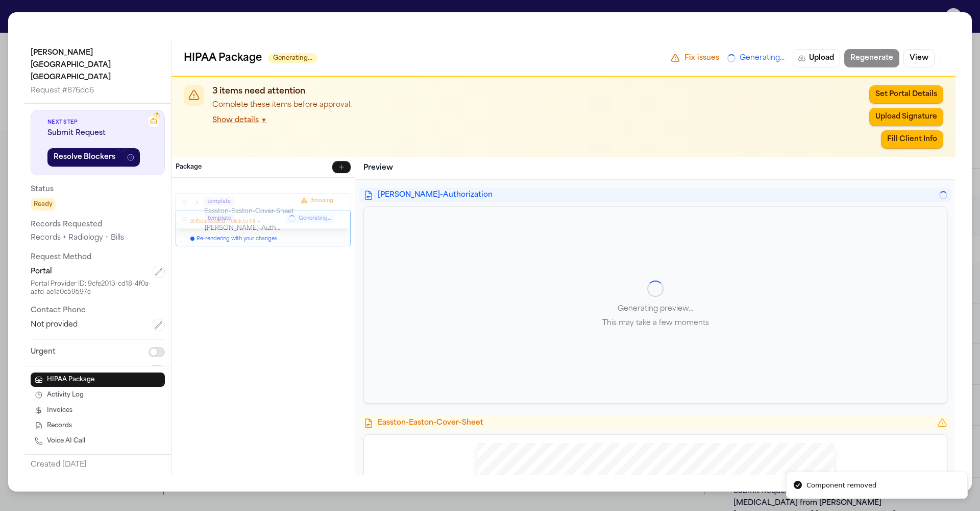
drag, startPoint x: 106, startPoint y: 138, endPoint x: 106, endPoint y: 111, distance: 27.1
click at [181, 198] on icon "button" at bounding box center [184, 201] width 7 height 7
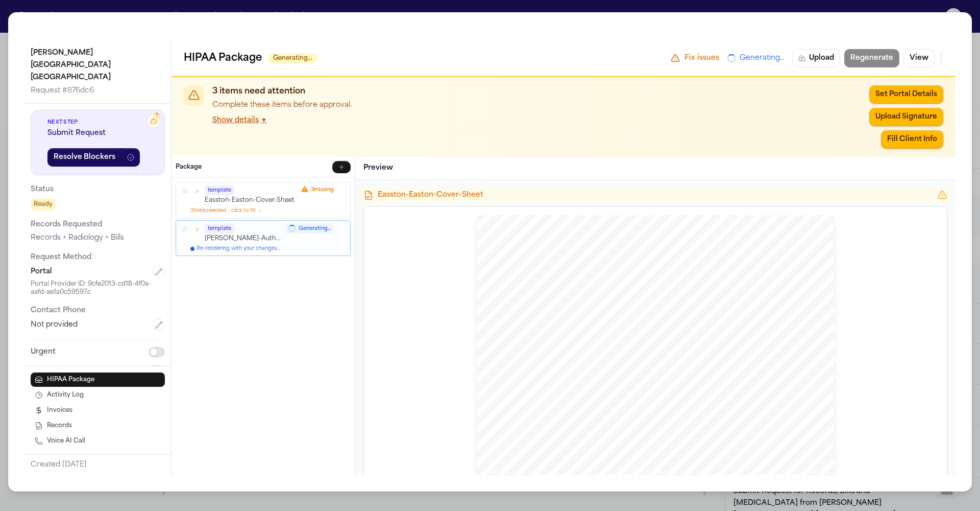
click at [190, 206] on button "3 field s needed - click to fill →" at bounding box center [225, 210] width 71 height 8
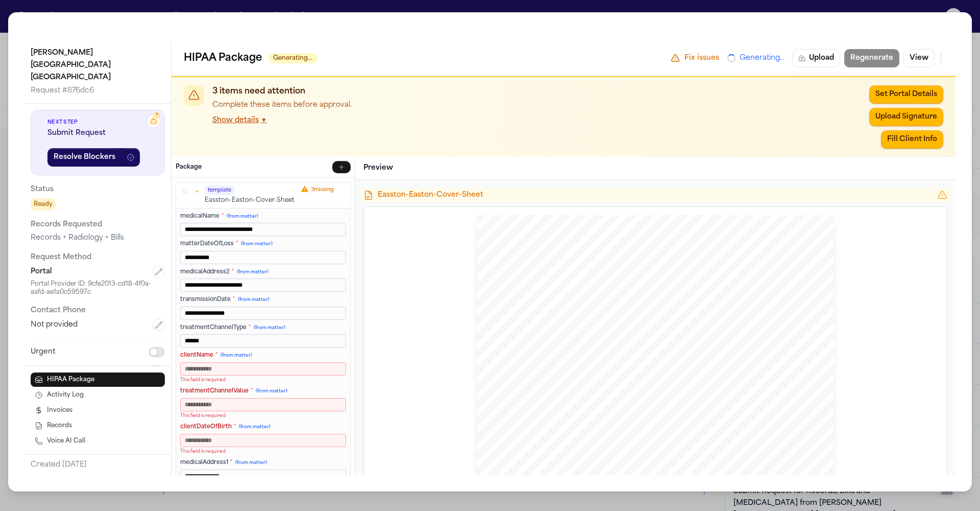
click at [180, 361] on input "clientName * (from matter)" at bounding box center [263, 367] width 166 height 13
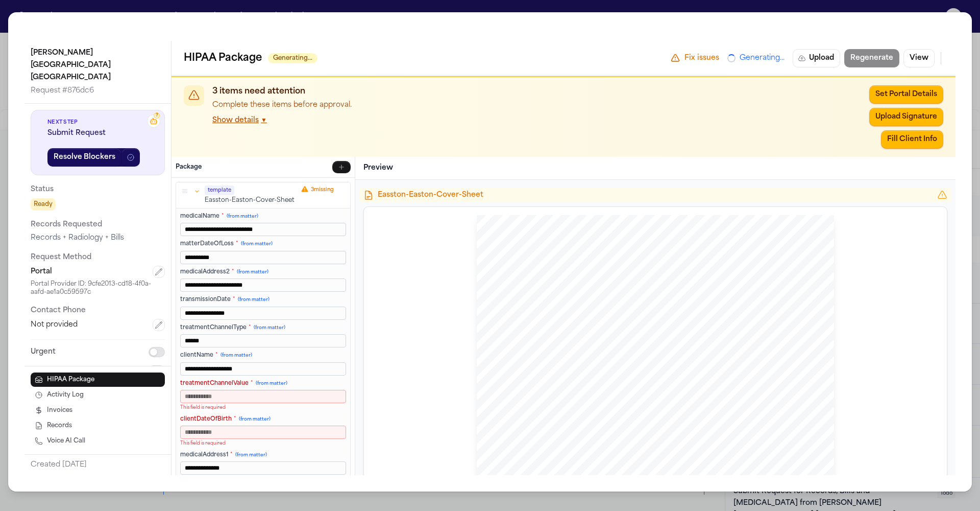
type input "**********"
click at [272, 483] on button "Save & Re-render" at bounding box center [309, 489] width 75 height 12
click at [240, 385] on div "**********" at bounding box center [263, 326] width 183 height 297
click at [190, 505] on button "3 field s needed - click to fill →" at bounding box center [225, 509] width 71 height 8
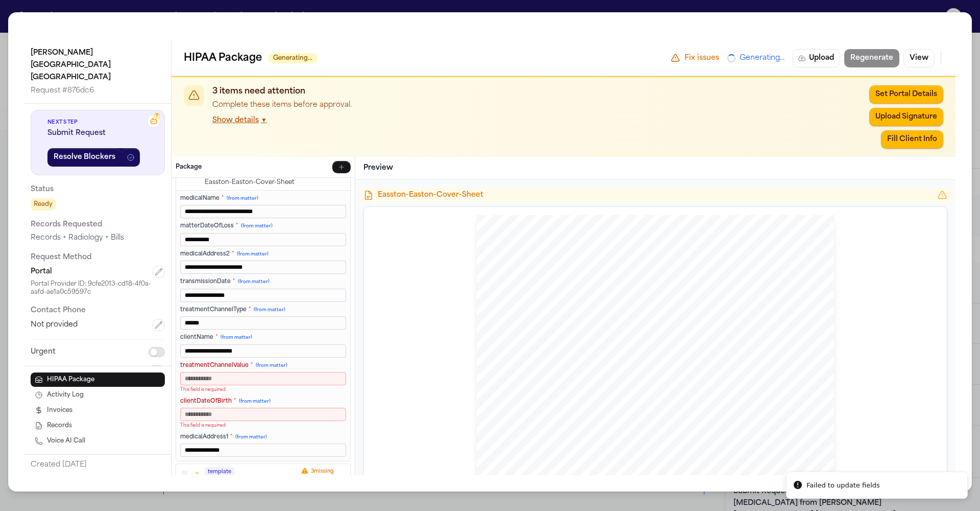
scroll to position [84, 0]
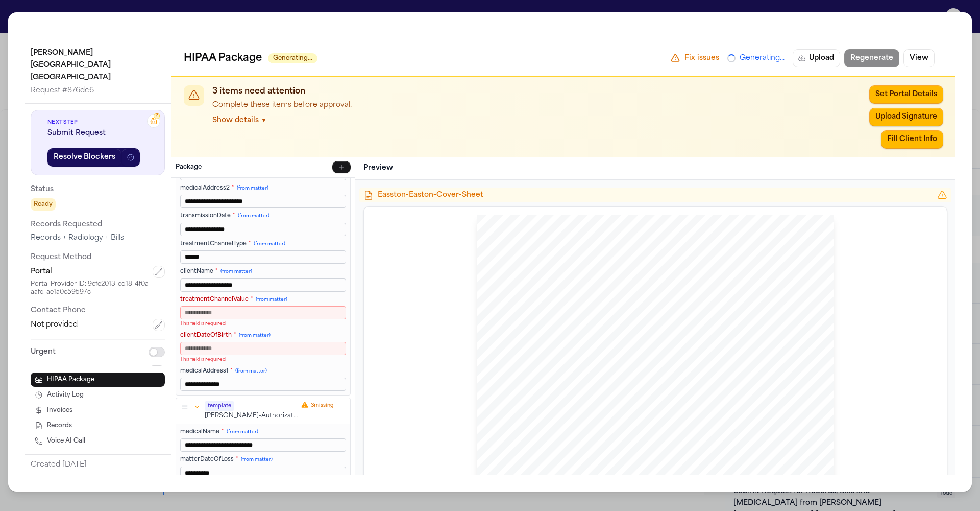
click at [227, 10] on div "**********" at bounding box center [490, 255] width 980 height 511
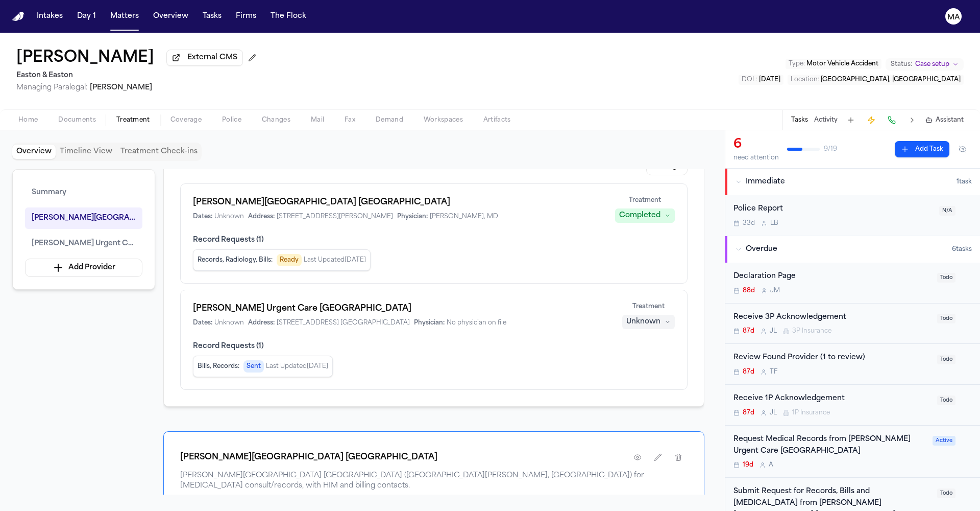
click at [52, 125] on span "button" at bounding box center [77, 125] width 50 height 1
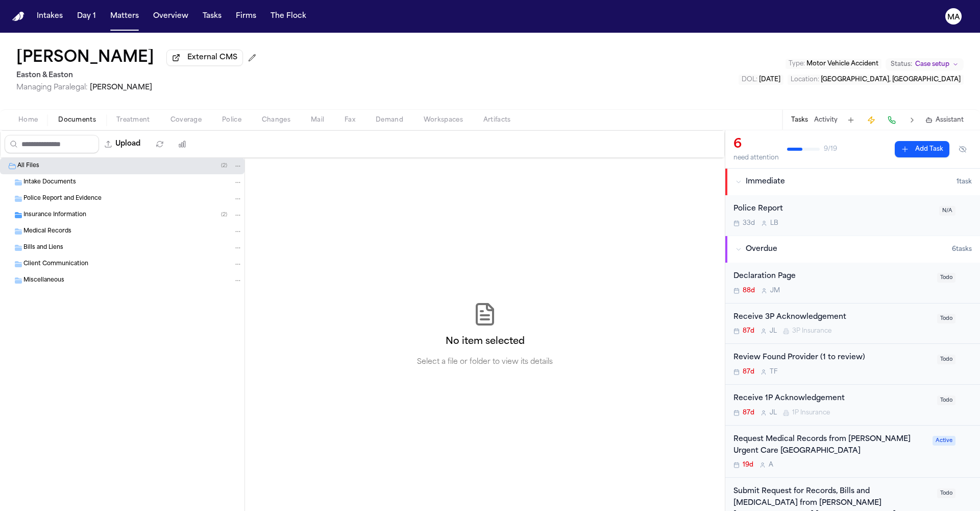
click at [61, 211] on span "Insurance Information" at bounding box center [54, 215] width 63 height 9
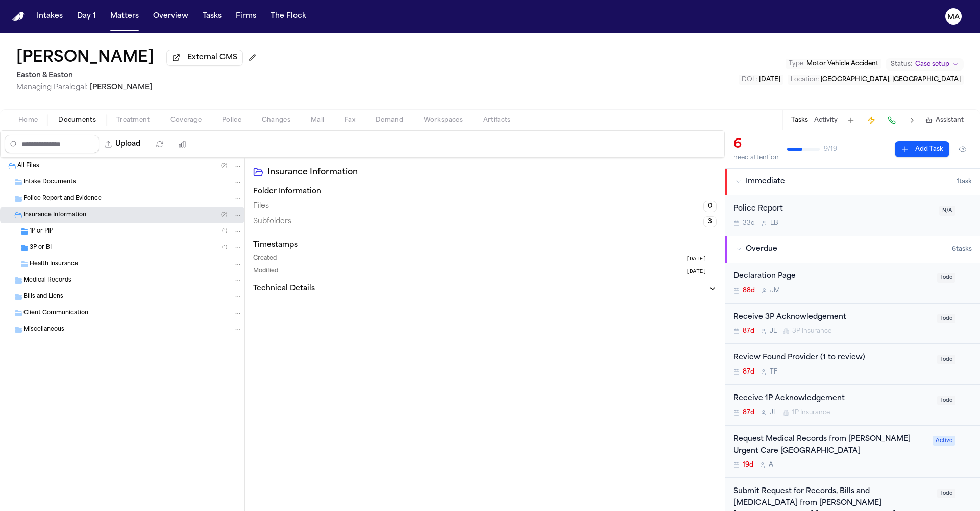
click at [61, 227] on div "1P or PIP ( 1 )" at bounding box center [136, 231] width 213 height 9
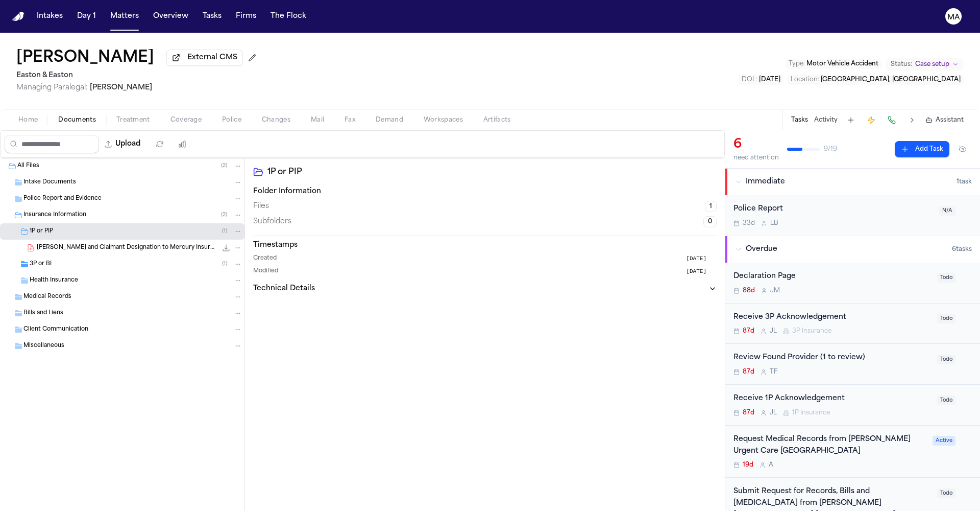
click at [62, 227] on div "1P or PIP ( 1 )" at bounding box center [136, 231] width 213 height 9
click at [60, 239] on div "3P or BI ( 1 )" at bounding box center [122, 247] width 245 height 16
click at [425, 283] on div "3P or BI Folder Information Files 1 Subfolders 0 Timestamps Created 2 months ag…" at bounding box center [485, 334] width 480 height 353
click at [75, 174] on div "Intake Documents" at bounding box center [122, 182] width 245 height 16
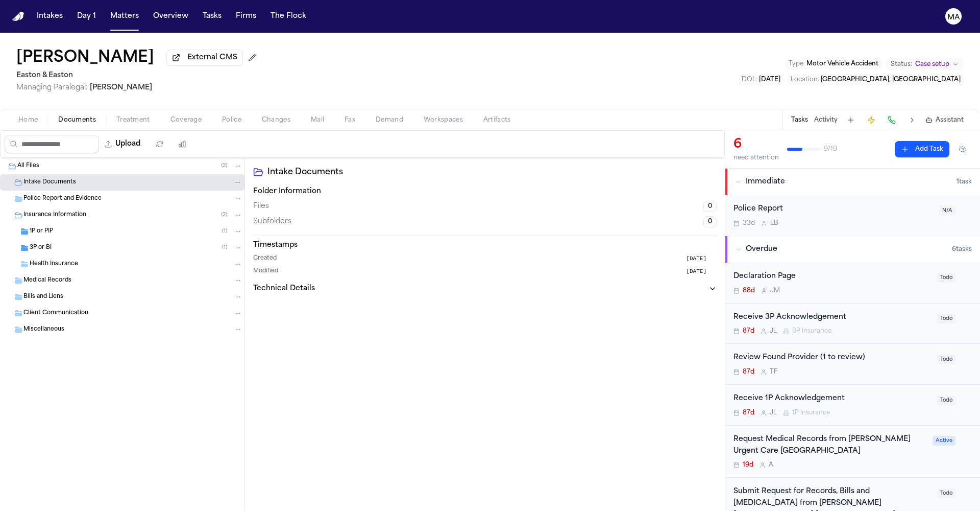
click at [245, 244] on div "Intake Documents Folder Information Files 0 Subfolders 0 Timestamps Created 2 m…" at bounding box center [485, 334] width 480 height 353
click at [61, 161] on div "All Files ( 2 )" at bounding box center [129, 165] width 225 height 9
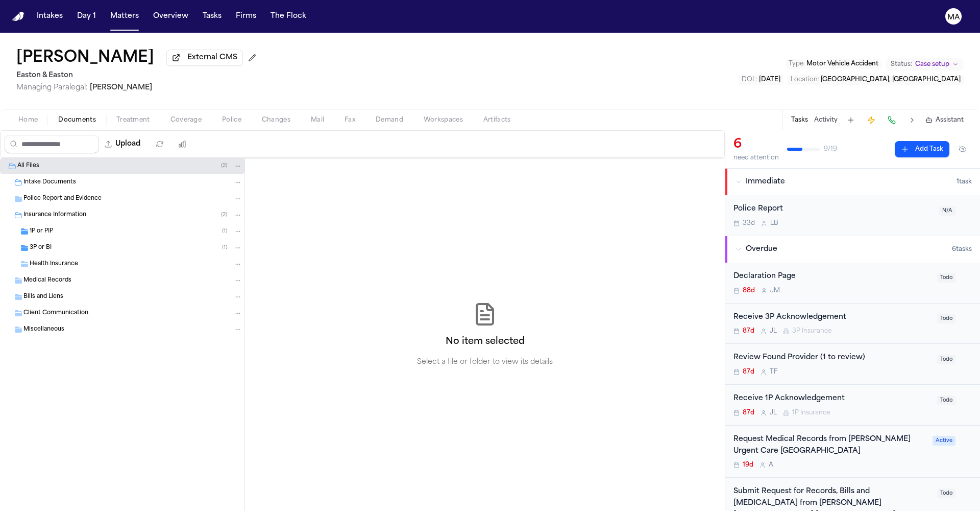
click at [376, 188] on div "No item selected Select a file or folder to view its details" at bounding box center [485, 334] width 480 height 353
